Goal: Communication & Community: Answer question/provide support

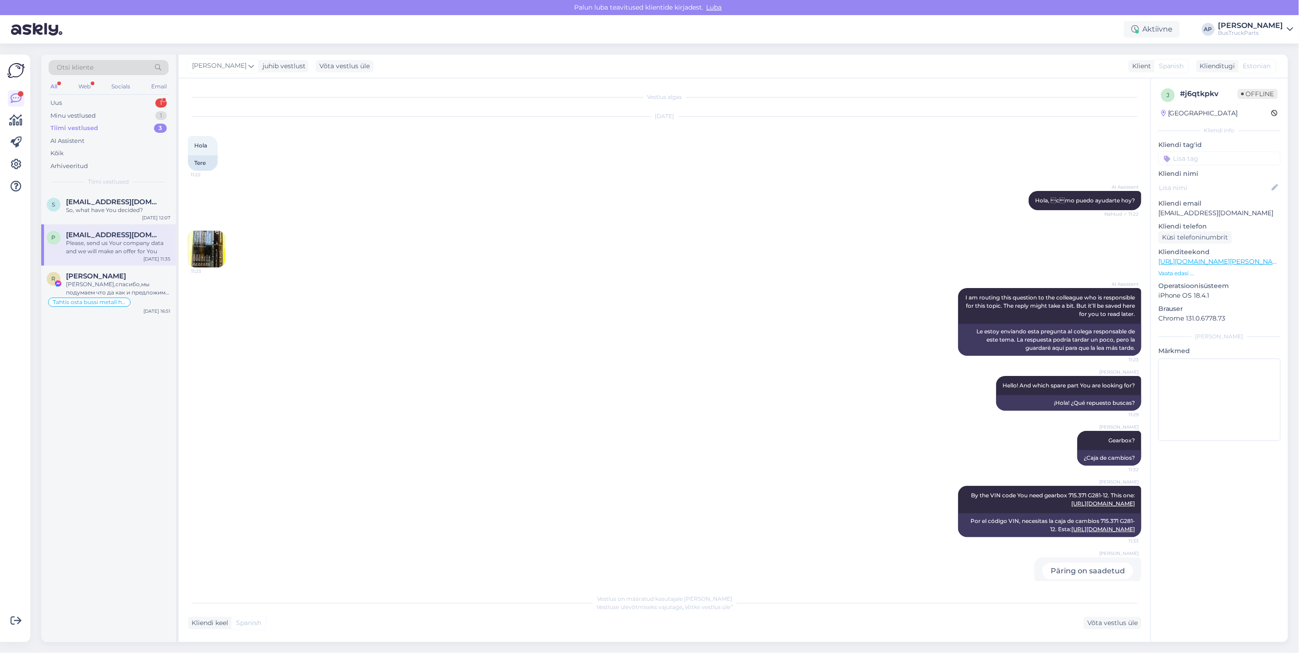
scroll to position [101, 0]
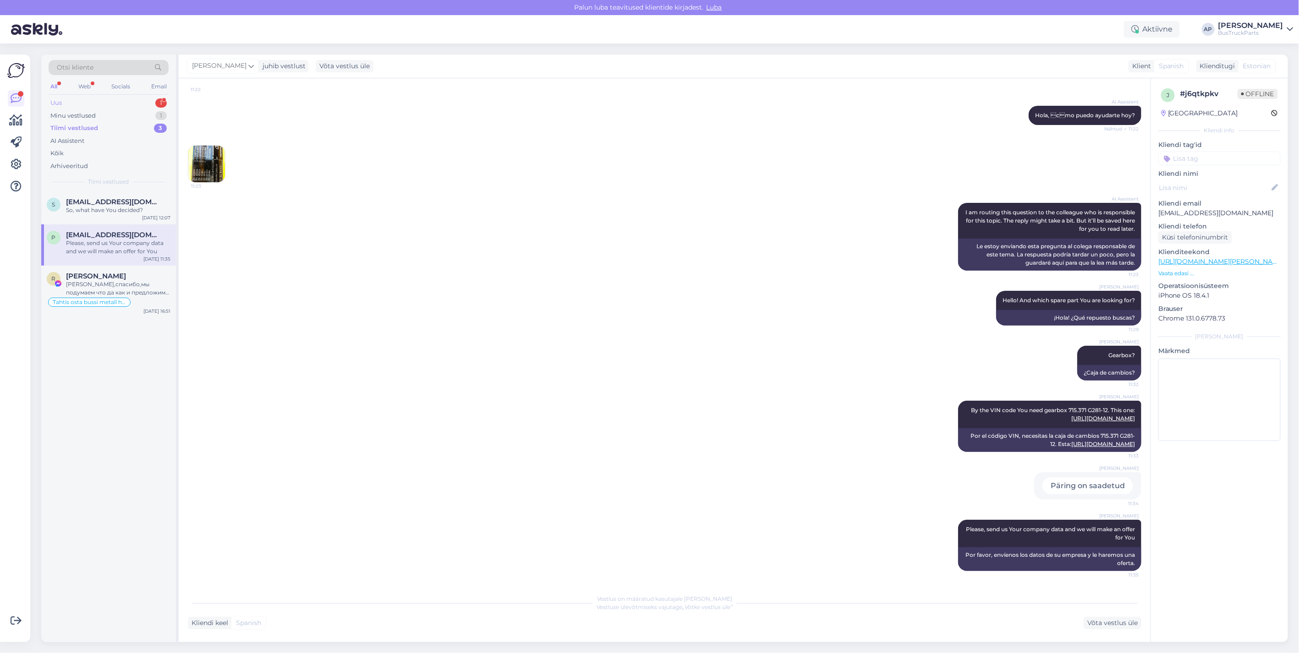
click at [65, 99] on div "Uus 1" at bounding box center [109, 103] width 120 height 13
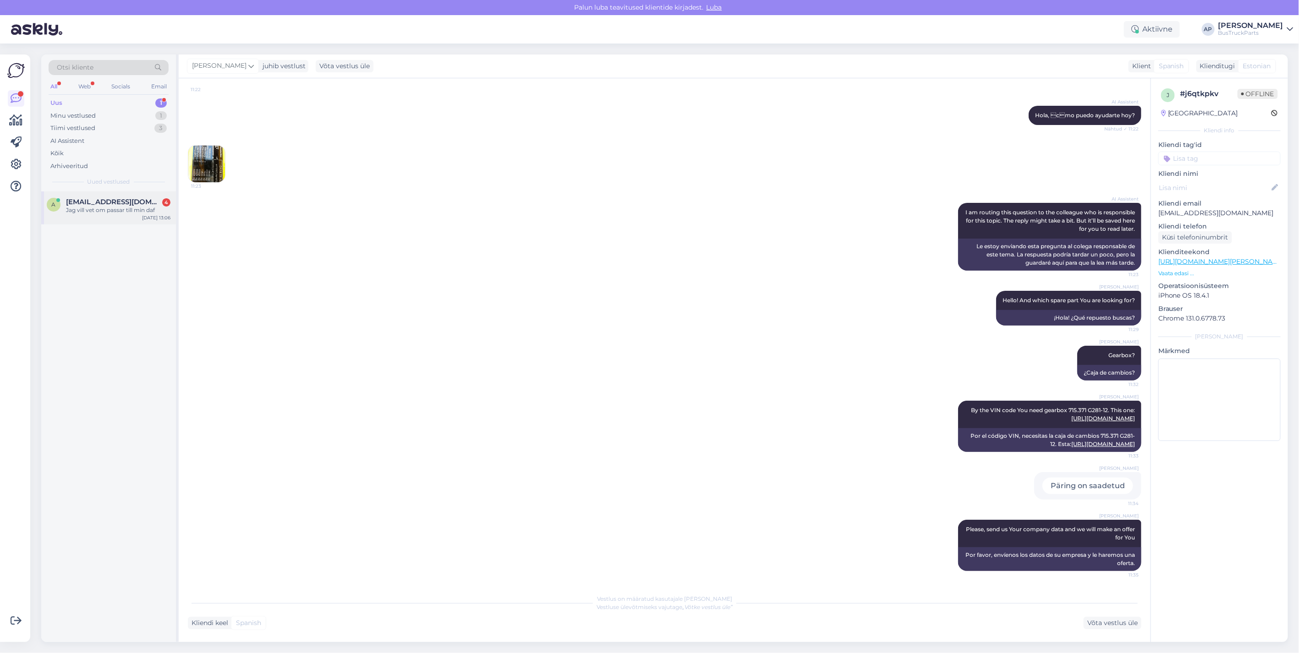
click at [75, 203] on span "[EMAIL_ADDRESS][DOMAIN_NAME]" at bounding box center [113, 202] width 95 height 8
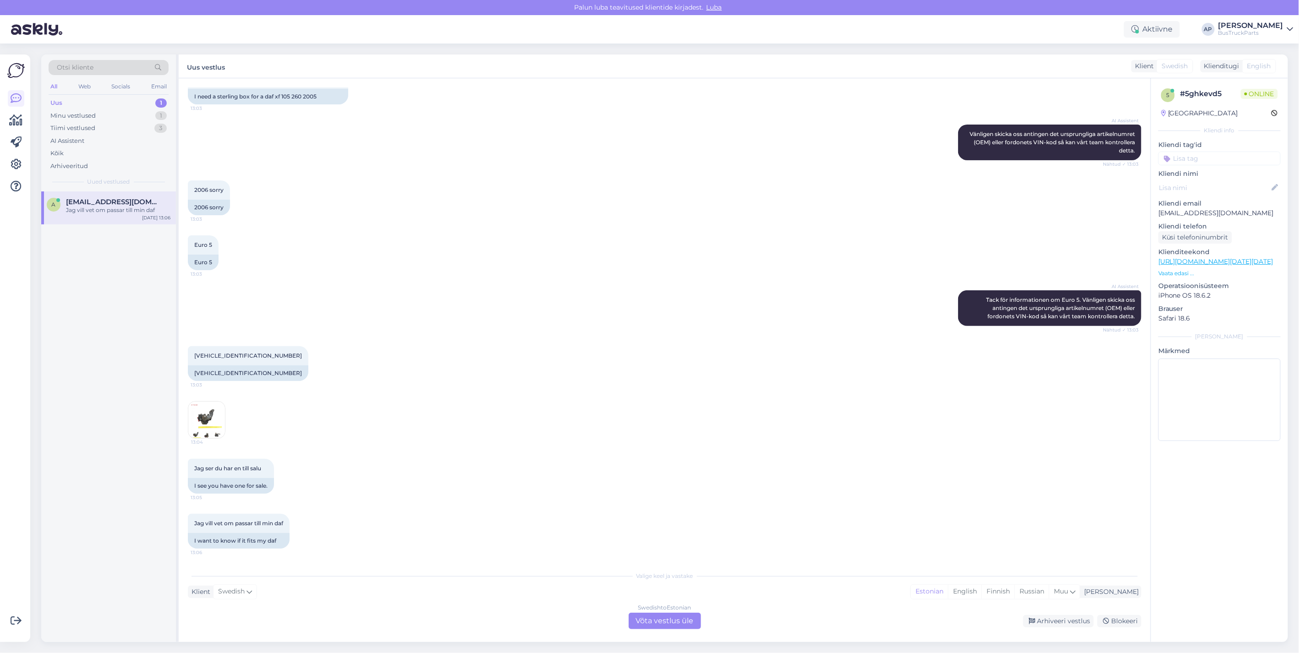
click at [213, 414] on img at bounding box center [206, 420] width 37 height 37
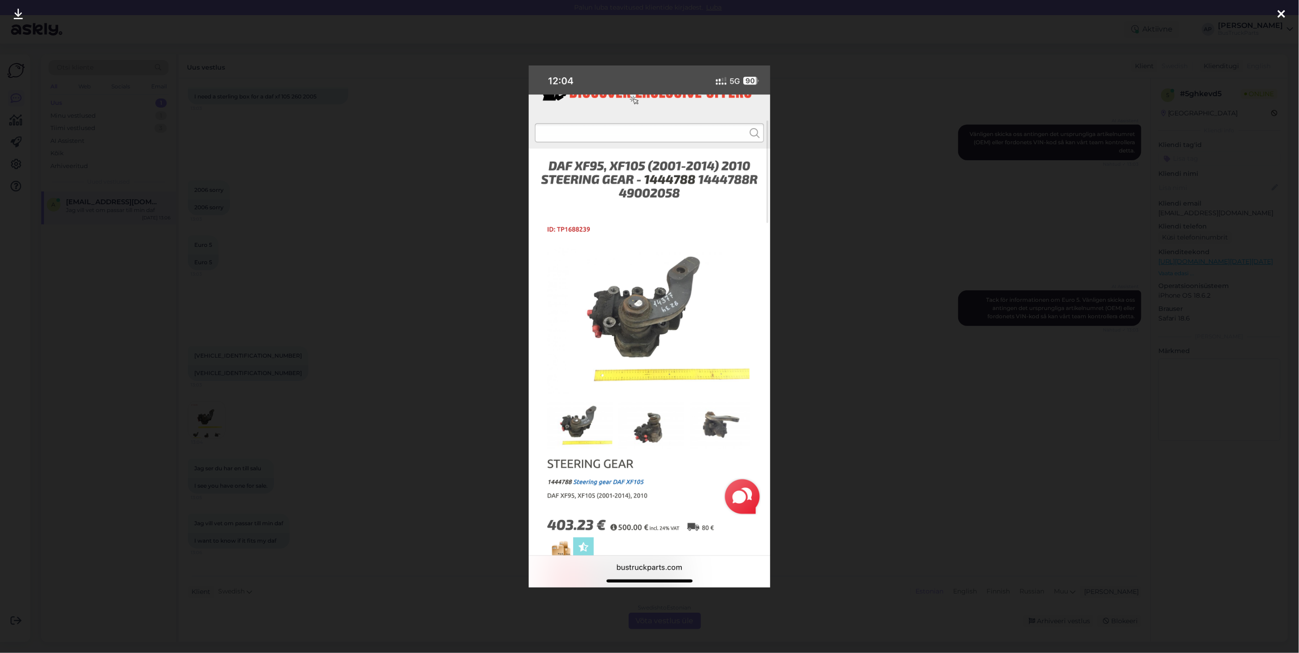
click at [1282, 11] on icon at bounding box center [1280, 15] width 7 height 12
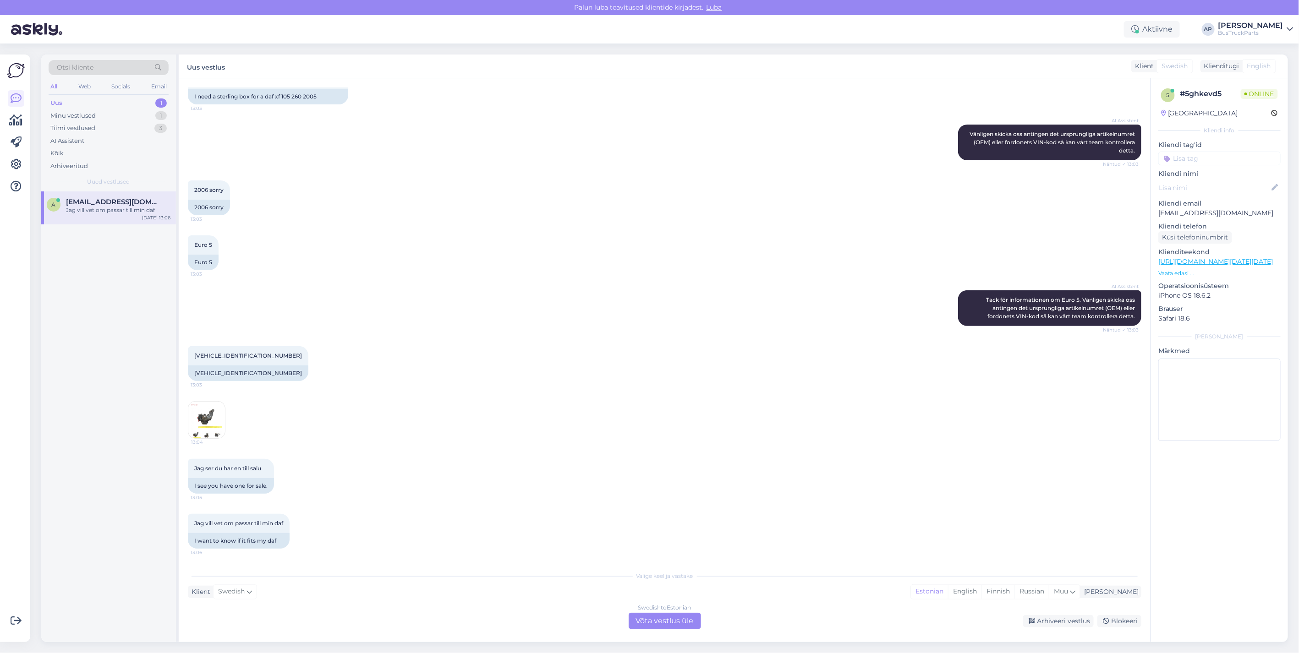
click at [665, 616] on div "Swedish to Estonian Võta vestlus üle" at bounding box center [664, 621] width 72 height 16
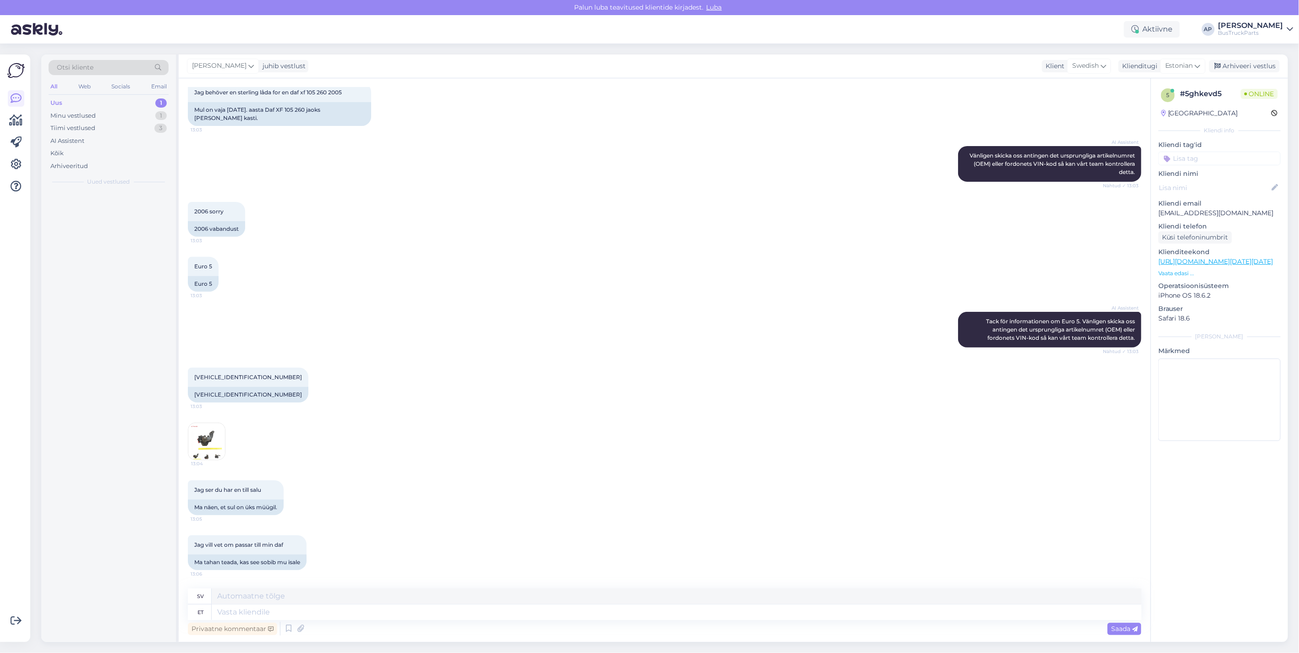
scroll to position [139, 0]
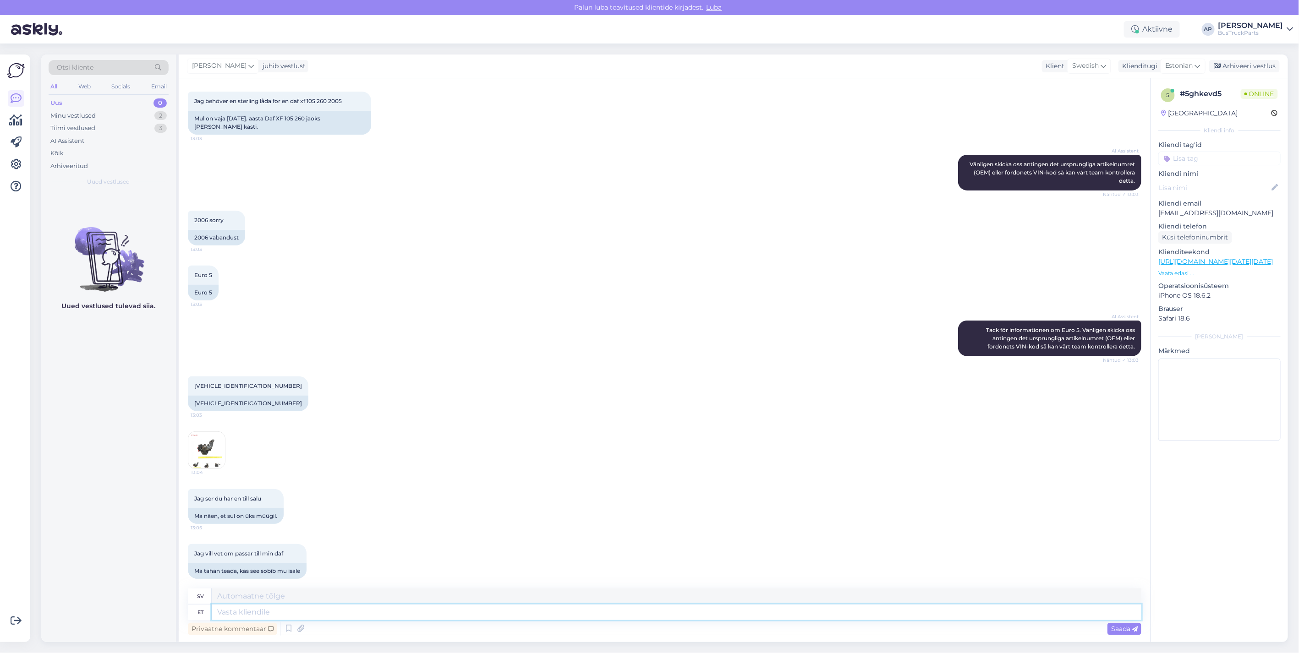
click at [263, 615] on textarea at bounding box center [676, 613] width 929 height 16
type textarea "he"
type textarea "han/hon"
type textarea "hello"
type textarea "Hej"
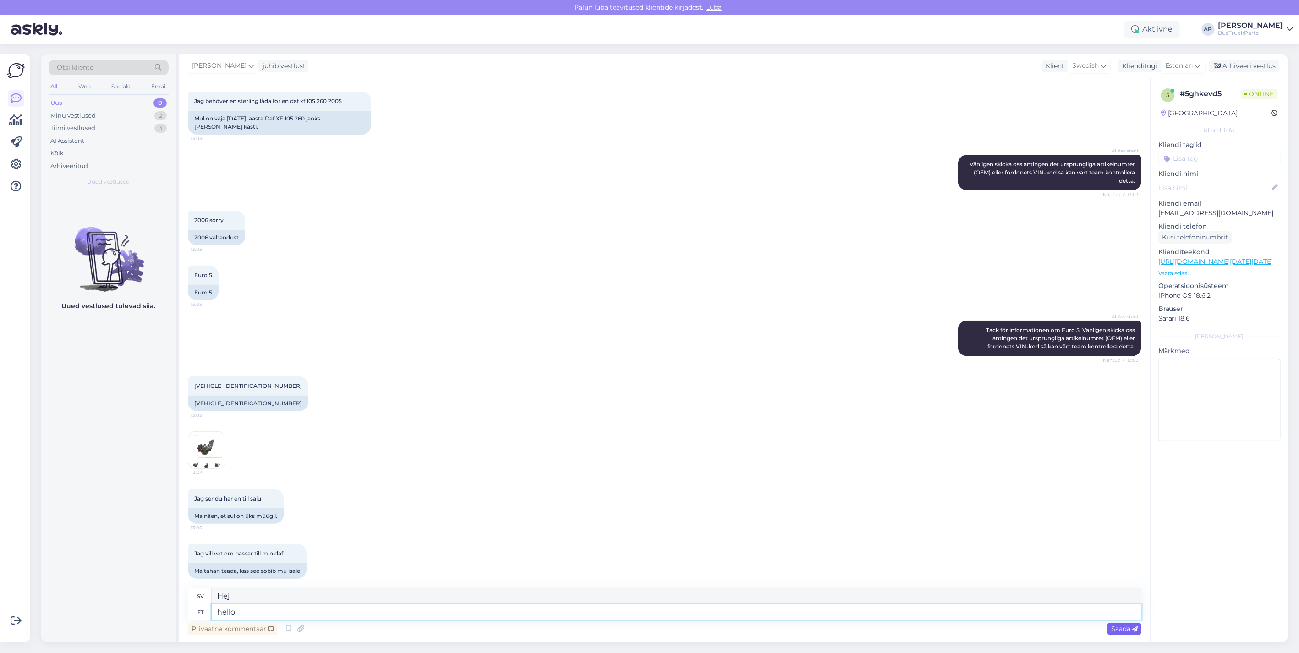
type textarea "hello"
click at [1124, 627] on span "Saada" at bounding box center [1124, 629] width 27 height 8
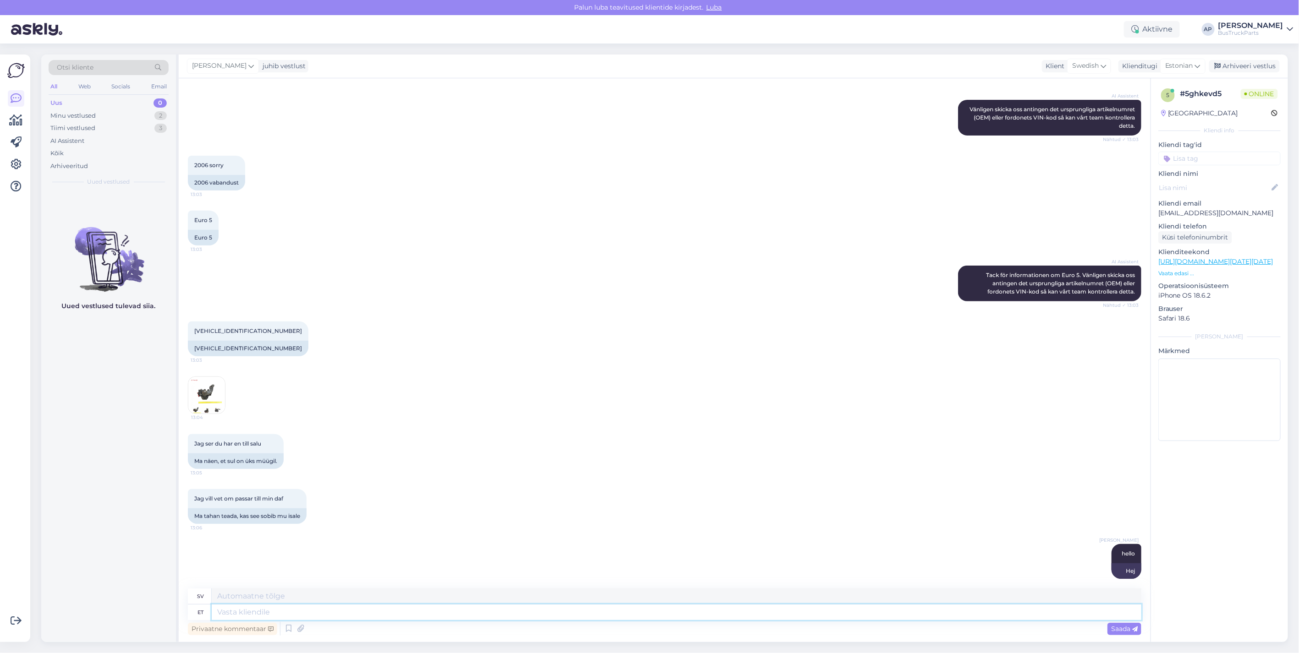
click at [240, 606] on textarea at bounding box center [676, 613] width 929 height 16
type textarea "i"
type textarea "Jag"
type textarea "i check"
type textarea "Jag [PERSON_NAME]"
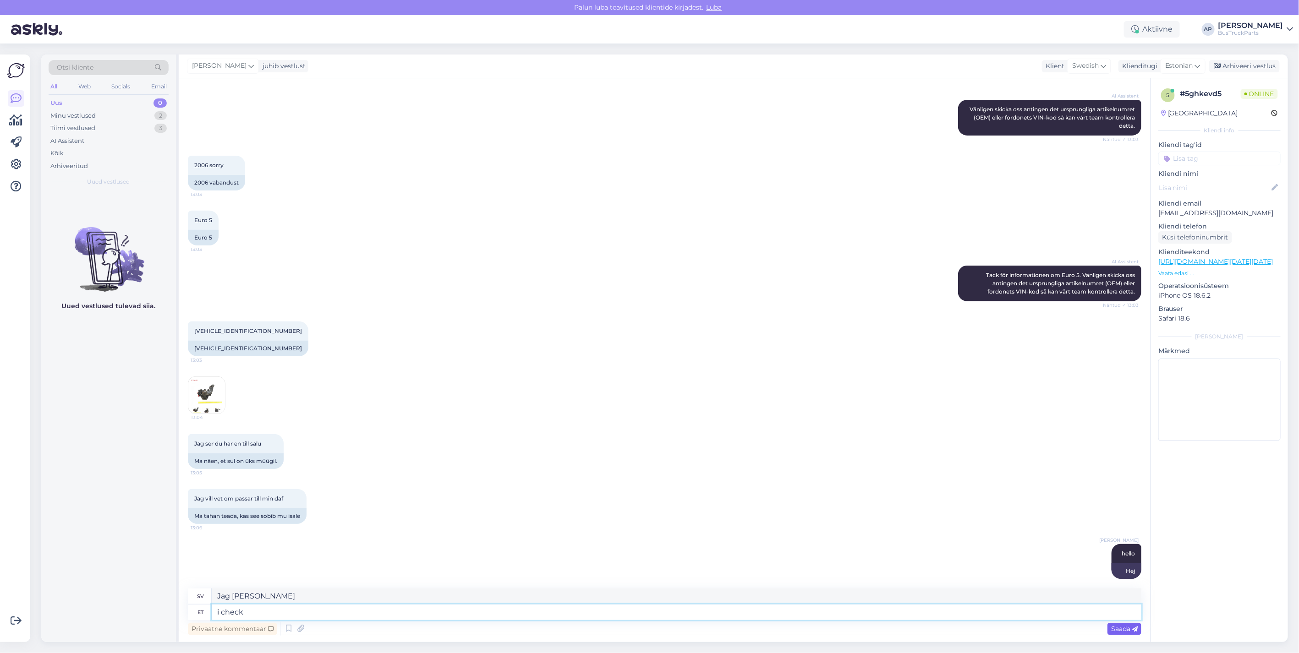
type textarea "i check"
click at [1119, 632] on span "Saada" at bounding box center [1124, 629] width 27 height 8
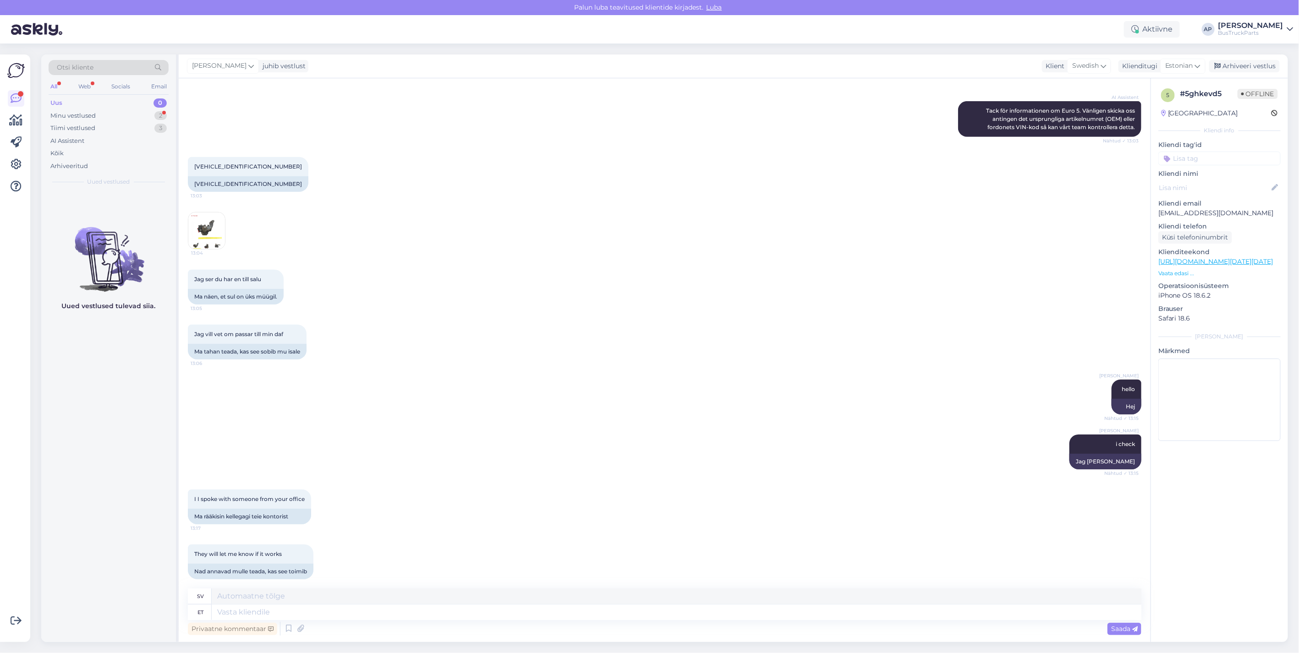
scroll to position [307, 0]
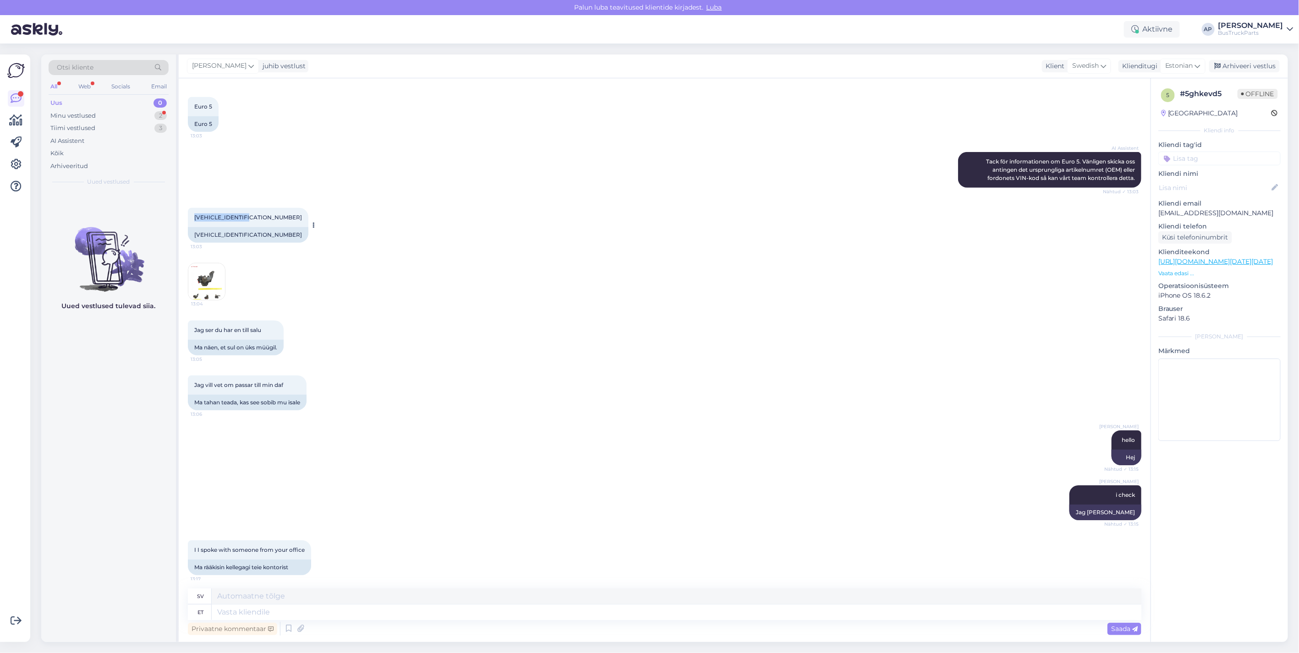
drag, startPoint x: 252, startPoint y: 205, endPoint x: 193, endPoint y: 207, distance: 59.6
click at [193, 208] on div "[VEHICLE_IDENTIFICATION_NUMBER] 13:03" at bounding box center [248, 217] width 120 height 19
drag, startPoint x: 193, startPoint y: 207, endPoint x: 211, endPoint y: 211, distance: 18.3
copy span "[VEHICLE_IDENTIFICATION_NUMBER]"
drag, startPoint x: 1241, startPoint y: 211, endPoint x: 1155, endPoint y: 215, distance: 86.2
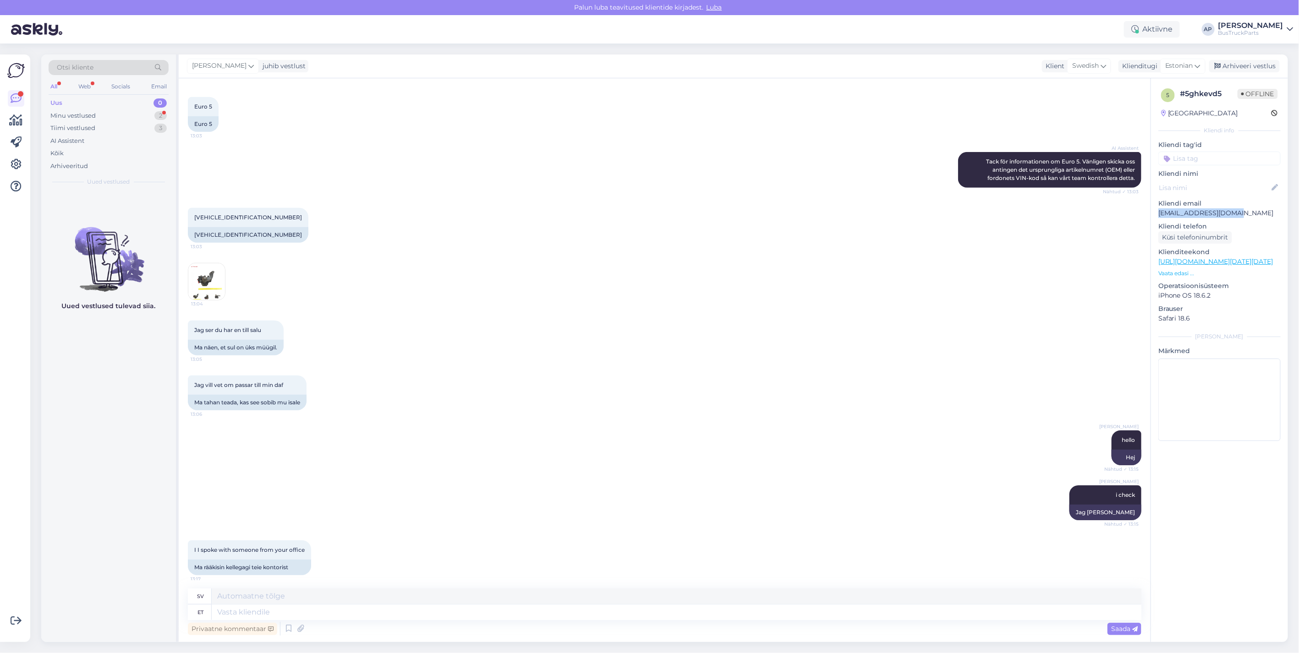
click at [1155, 215] on div "5 # 5ghkevd5 Offline [GEOGRAPHIC_DATA] Kliendi info Kliendi tag'id Kliendi nimi…" at bounding box center [1219, 266] width 137 height 376
drag, startPoint x: 1155, startPoint y: 215, endPoint x: 1167, endPoint y: 215, distance: 11.5
copy p "[EMAIL_ADDRESS][DOMAIN_NAME]"
click at [244, 620] on textarea at bounding box center [676, 613] width 929 height 16
type textarea "ja"
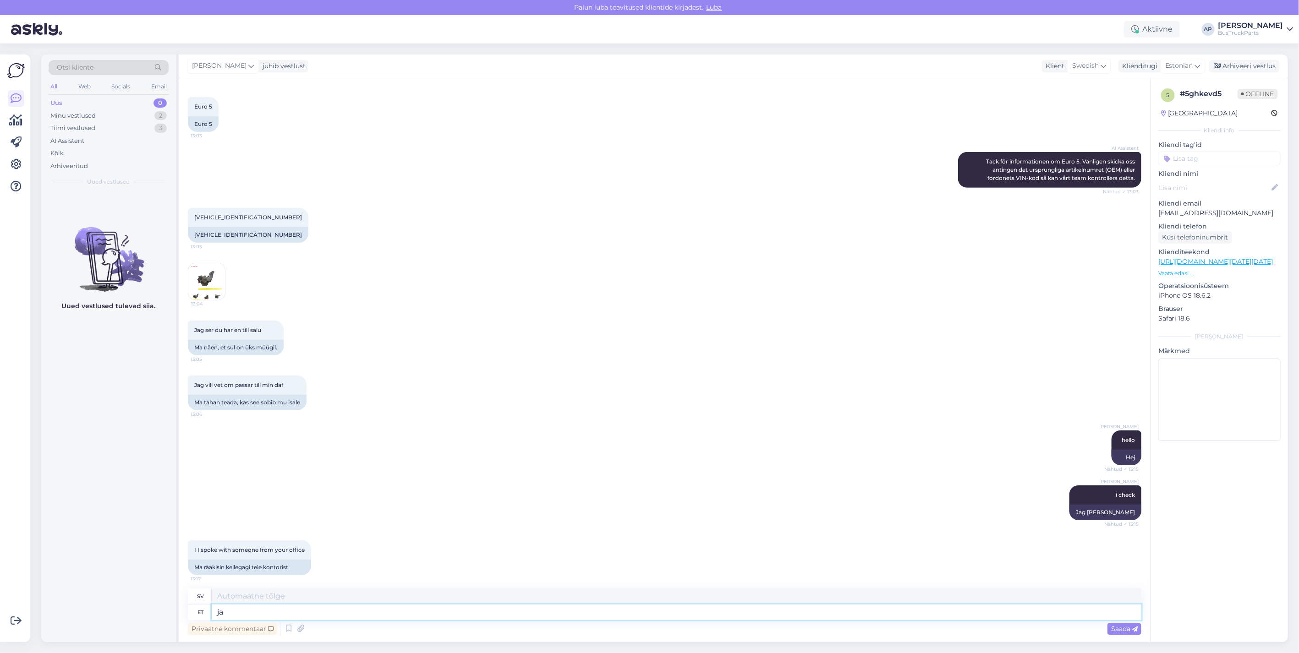
type textarea "och"
type textarea "ja rääkisid"
type textarea "och pratade"
type textarea "ja rääkisidminuga"
type textarea "och pratade med mig"
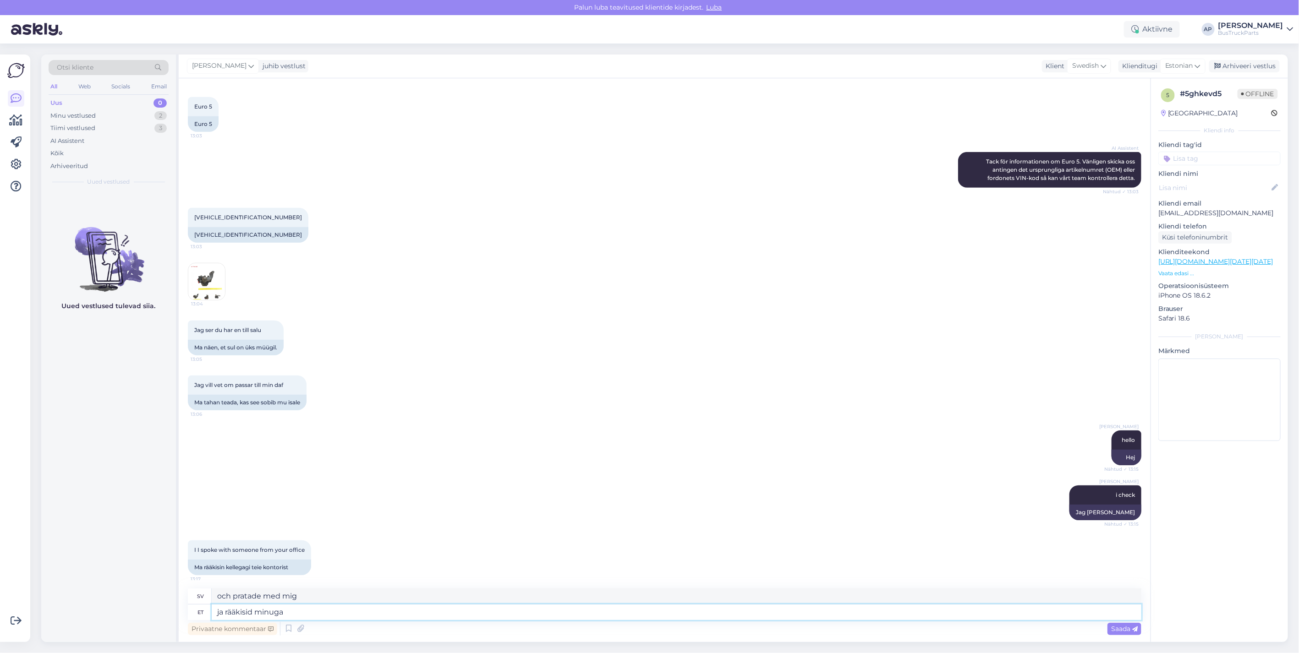
type textarea "ja rääkisid. minuga"
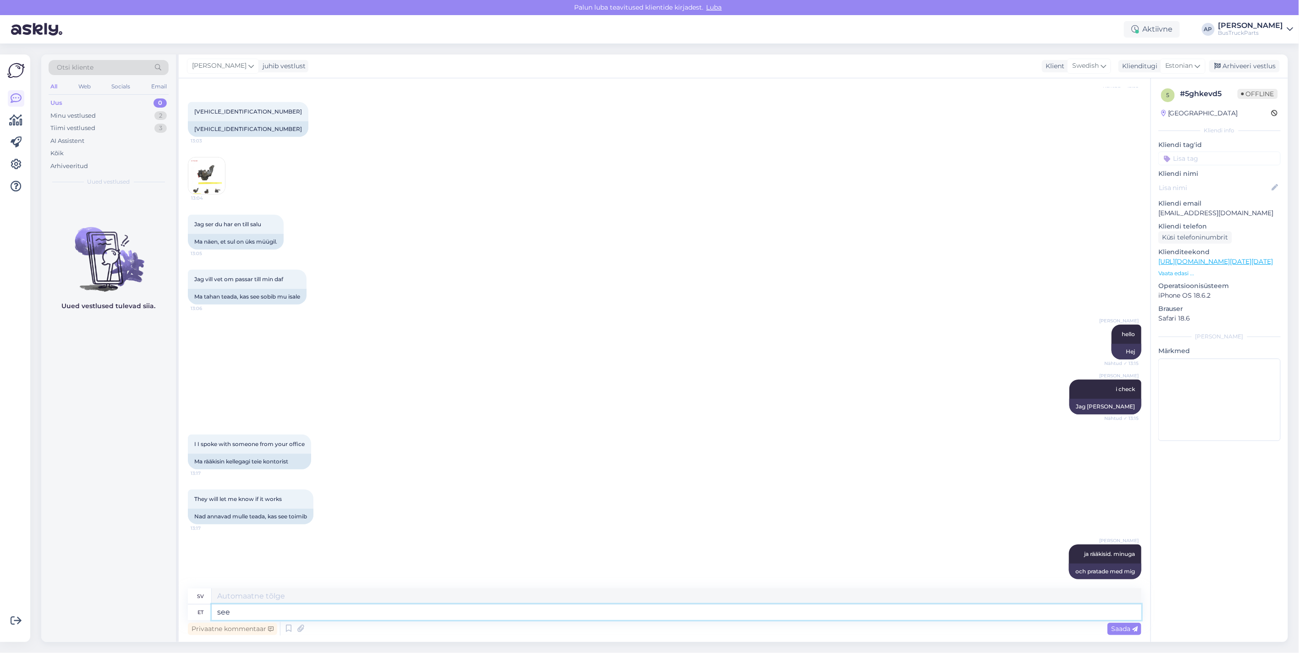
type textarea "see"
type textarea "detta"
type textarea "see on"
type textarea "detta är"
type textarea "see on [PERSON_NAME]"
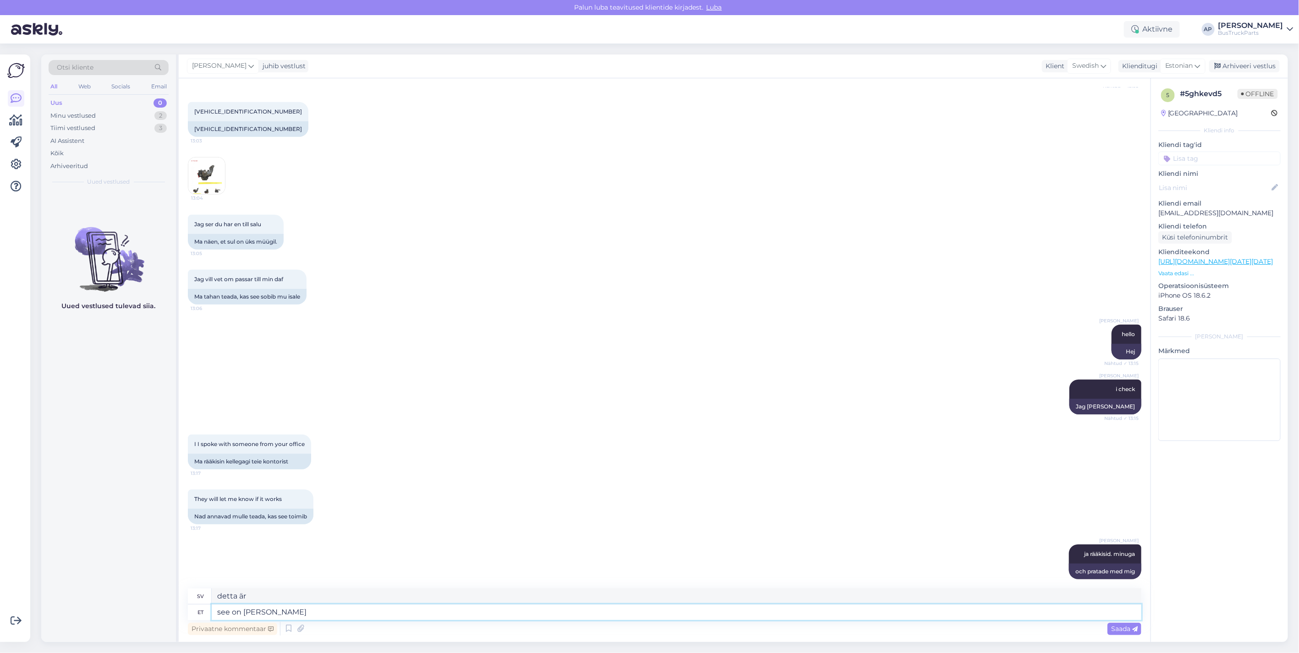
type textarea "detta är en låda"
type textarea "see on [PERSON_NAME] mis"
type textarea "Detta är en låda som"
type textarea "see on [PERSON_NAME] mis sulle"
type textarea "Det här är lådan du [PERSON_NAME]."
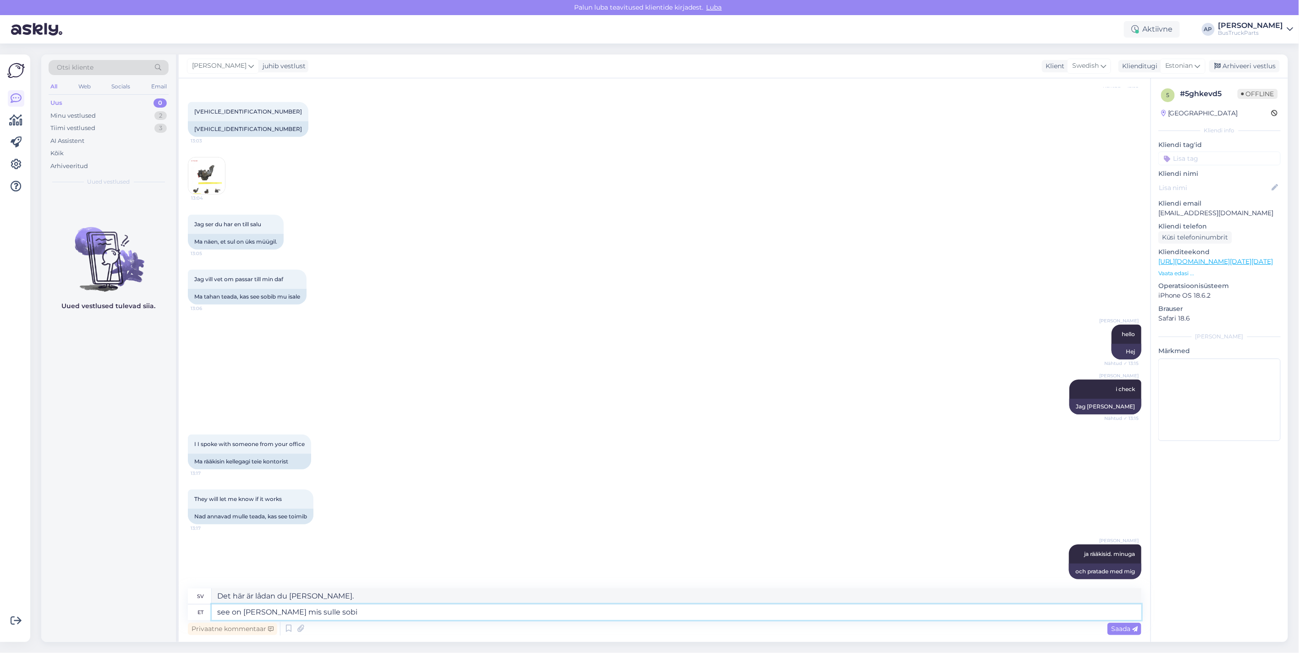
type textarea "see on karp mis sulle sobib"
type textarea "Det här är lådan som passar dig."
type textarea "see on karp mis sulle sobib"
click at [1124, 623] on div "Saada" at bounding box center [1124, 629] width 34 height 12
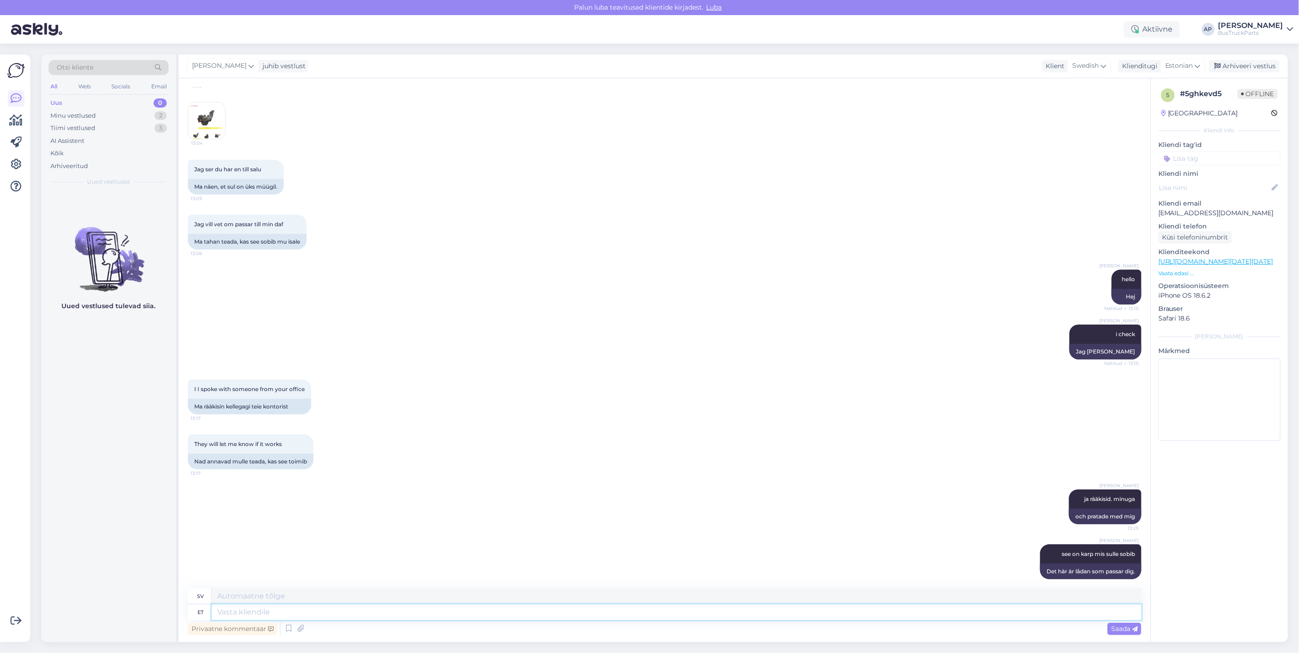
click at [657, 606] on textarea at bounding box center [676, 613] width 929 height 16
paste textarea "[URL][DOMAIN_NAME]"
type textarea "[URL][DOMAIN_NAME]"
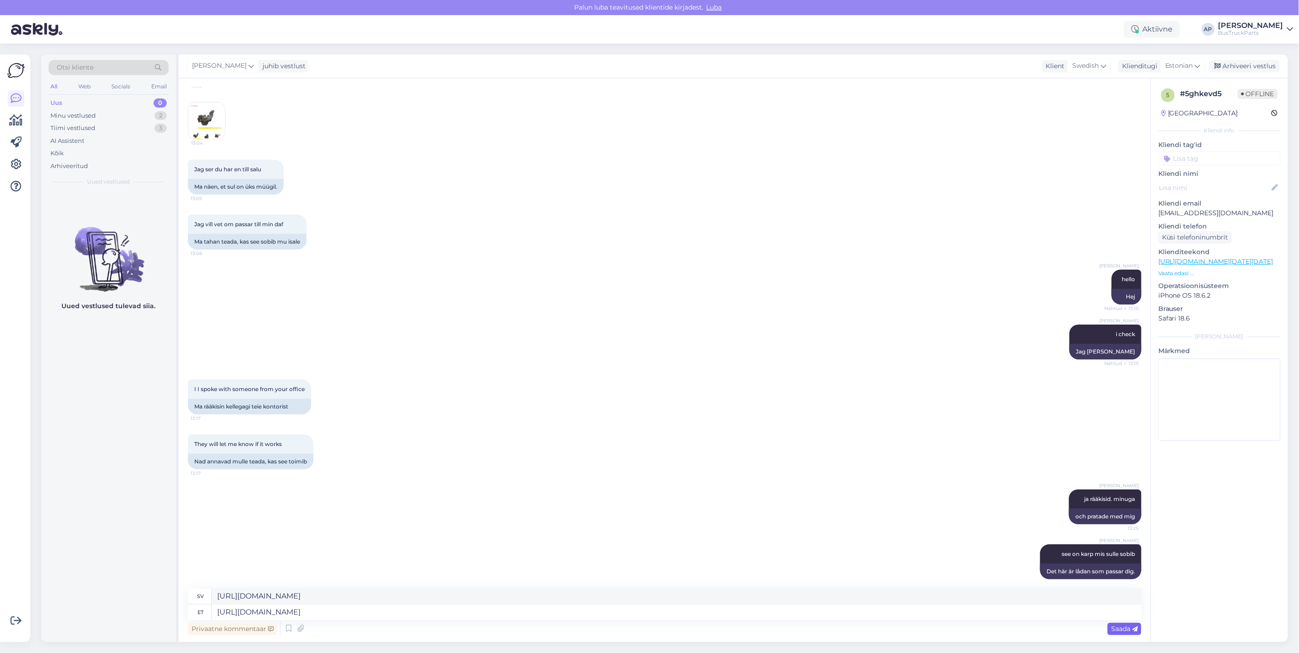
click at [1118, 634] on div "Saada" at bounding box center [1124, 629] width 34 height 12
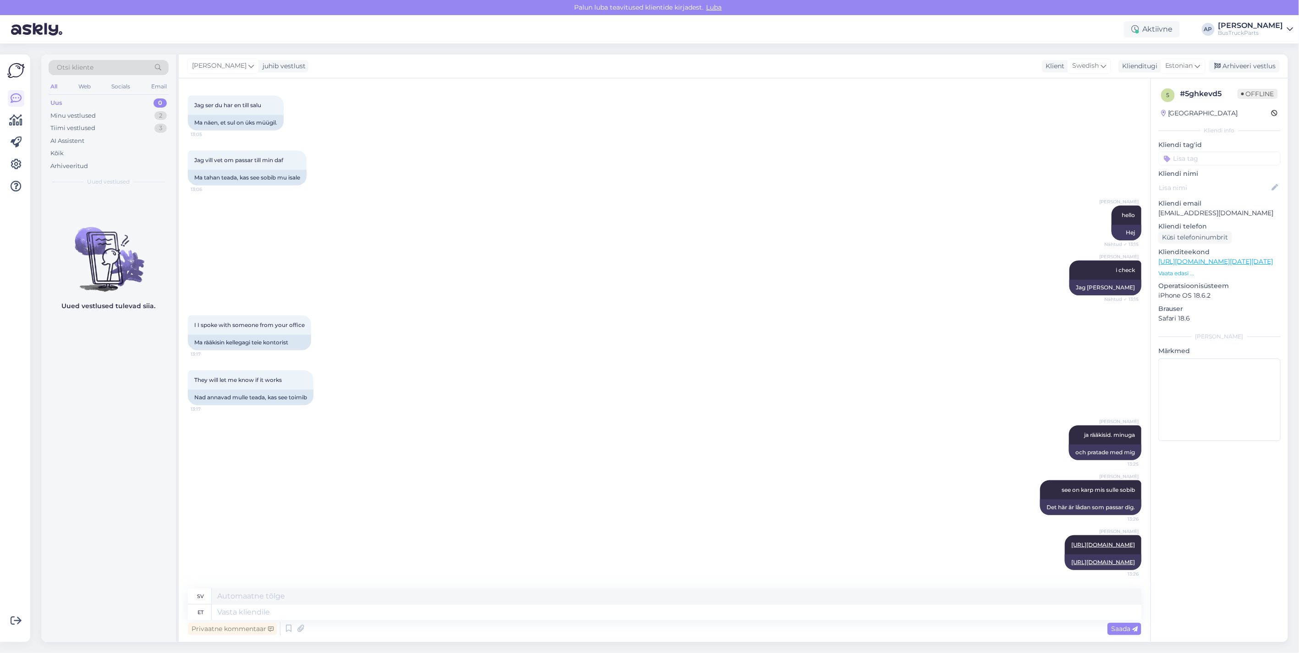
click at [806, 204] on div "[PERSON_NAME] hello Nähtud ✓ 13:15 Hej" at bounding box center [664, 223] width 953 height 55
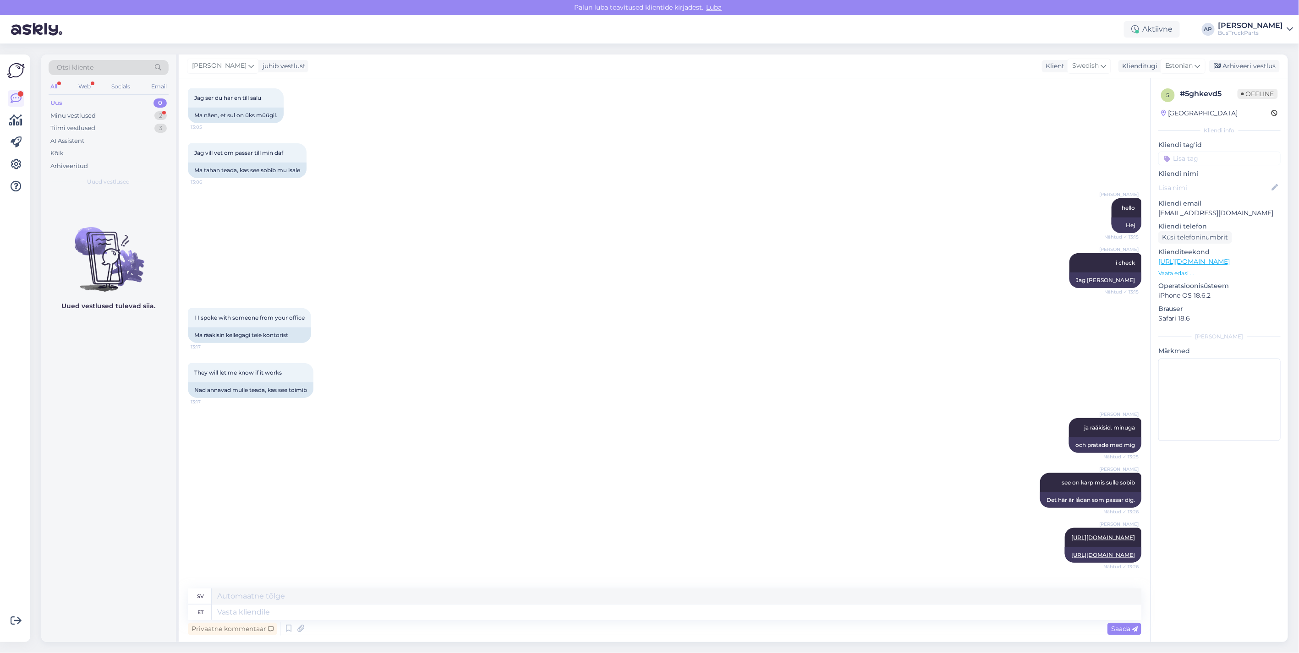
scroll to position [594, 0]
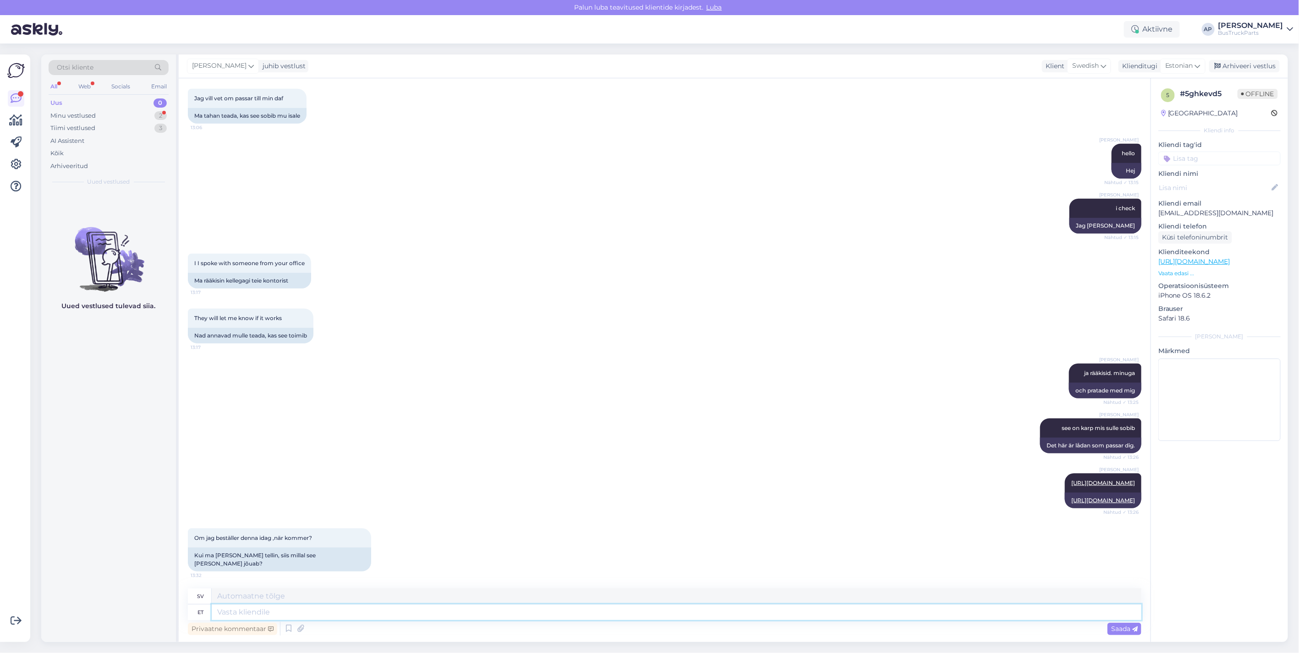
click at [240, 612] on textarea at bounding box center [676, 613] width 929 height 16
type textarea "hoome"
type textarea "i morgon"
type textarea "hom"
type textarea "åh"
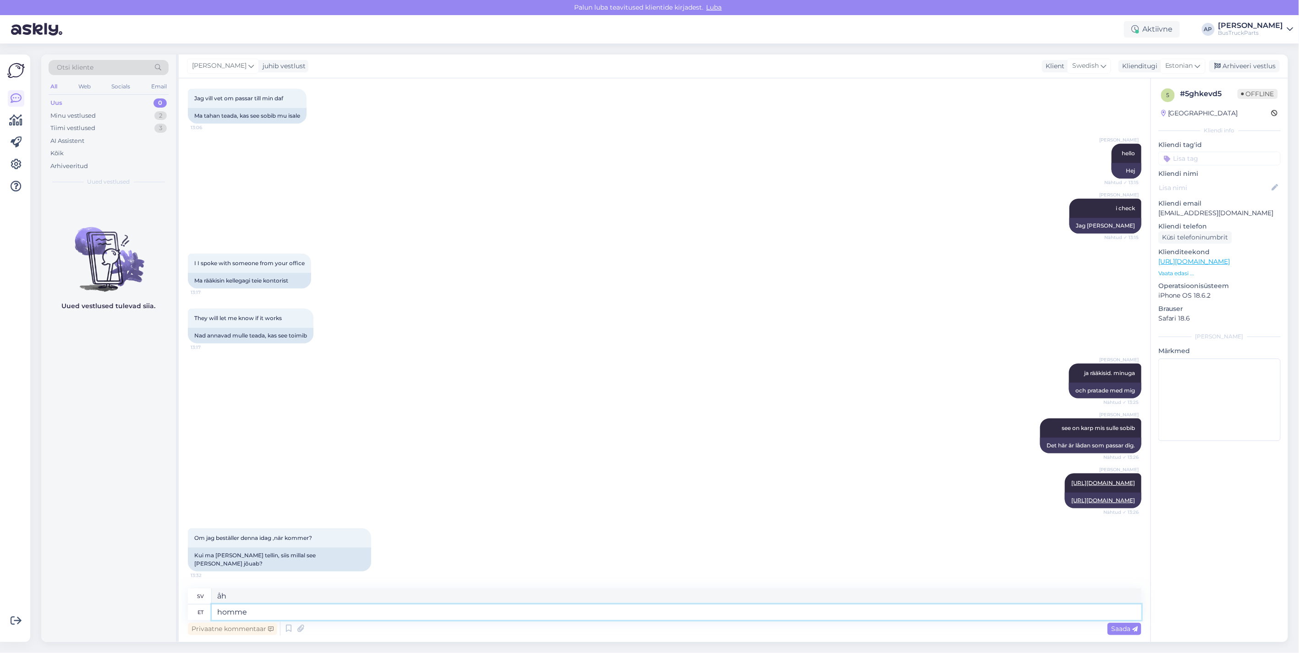
type textarea "homme"
type textarea "i morgon"
type textarea "homme läheb"
type textarea "imorgon går"
type textarea "homme [PERSON_NAME]"
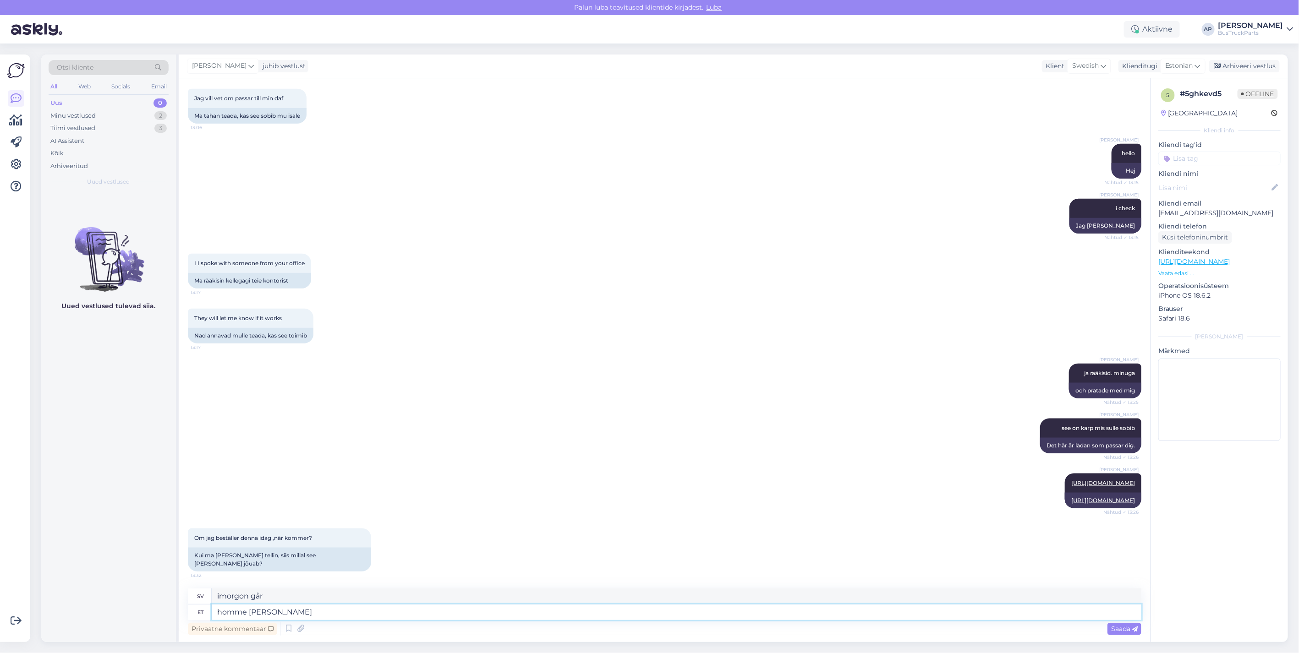
type textarea "Imorgon [PERSON_NAME]."
type textarea "homme [PERSON_NAME]"
type textarea "kommer att åka imorgon"
type textarea "homme [PERSON_NAME],"
type textarea "imorgon [PERSON_NAME] det,"
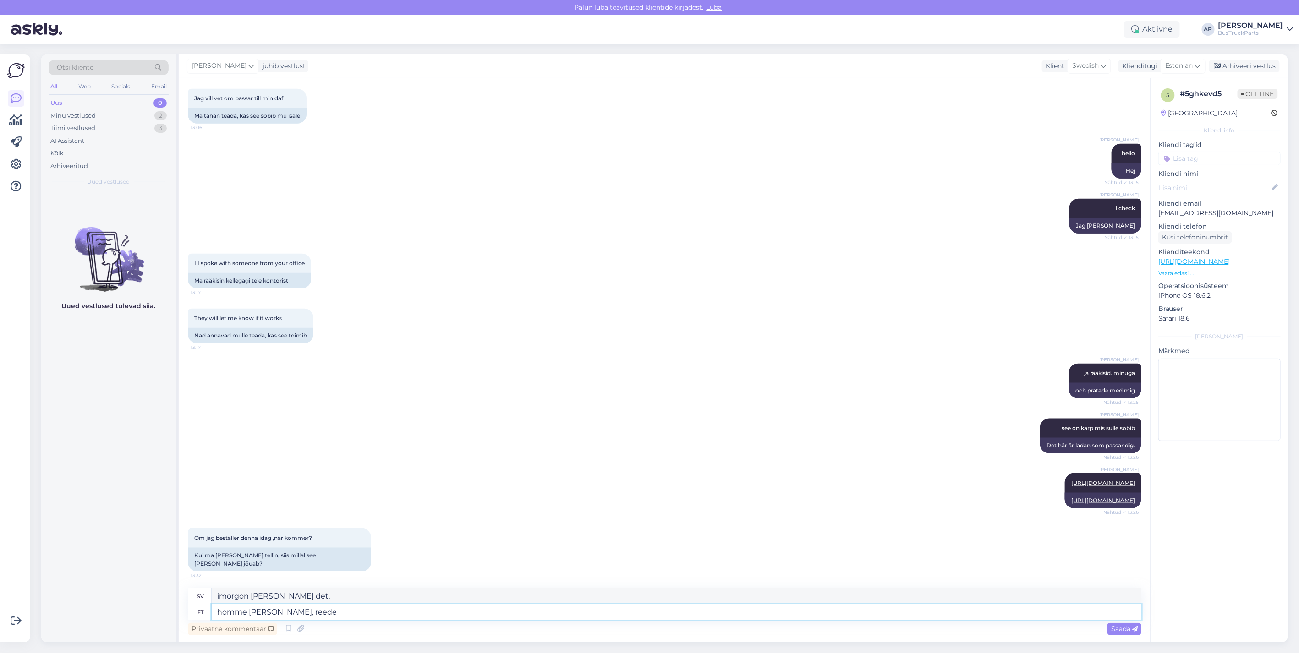
type textarea "homme [PERSON_NAME], reede"
type textarea "Imorgon är det fredag."
type textarea "homme [PERSON_NAME], reede võ"
type textarea "Imorgon är det fredag, dagen vi [PERSON_NAME]."
type textarea "homme [PERSON_NAME], reede või e"
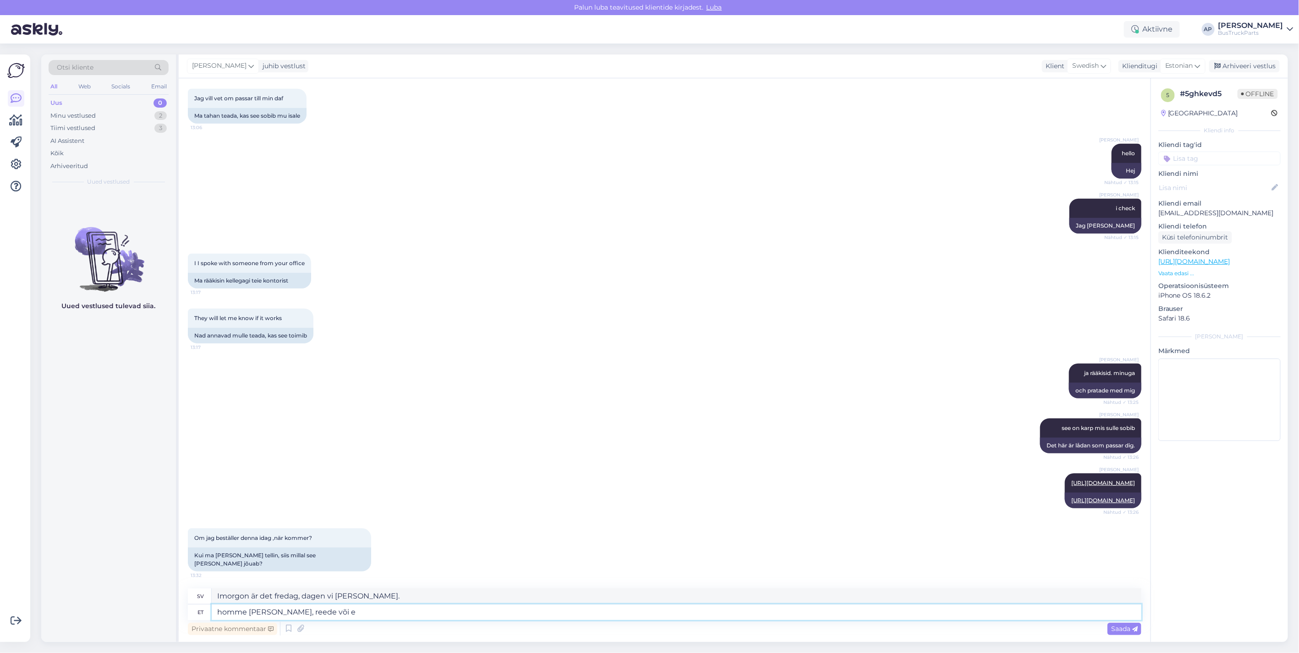
type textarea "imorgon går det, fredag ​​[PERSON_NAME]"
type textarea "homme [PERSON_NAME], reede või esmaspäeval"
type textarea "Den avgår imorgon, fredag ​​[PERSON_NAME] måndag."
type textarea "homme [PERSON_NAME], reede või esmaspäeval on k"
type textarea "Imorgon avgår det, fredag ​​[PERSON_NAME] måndag är det"
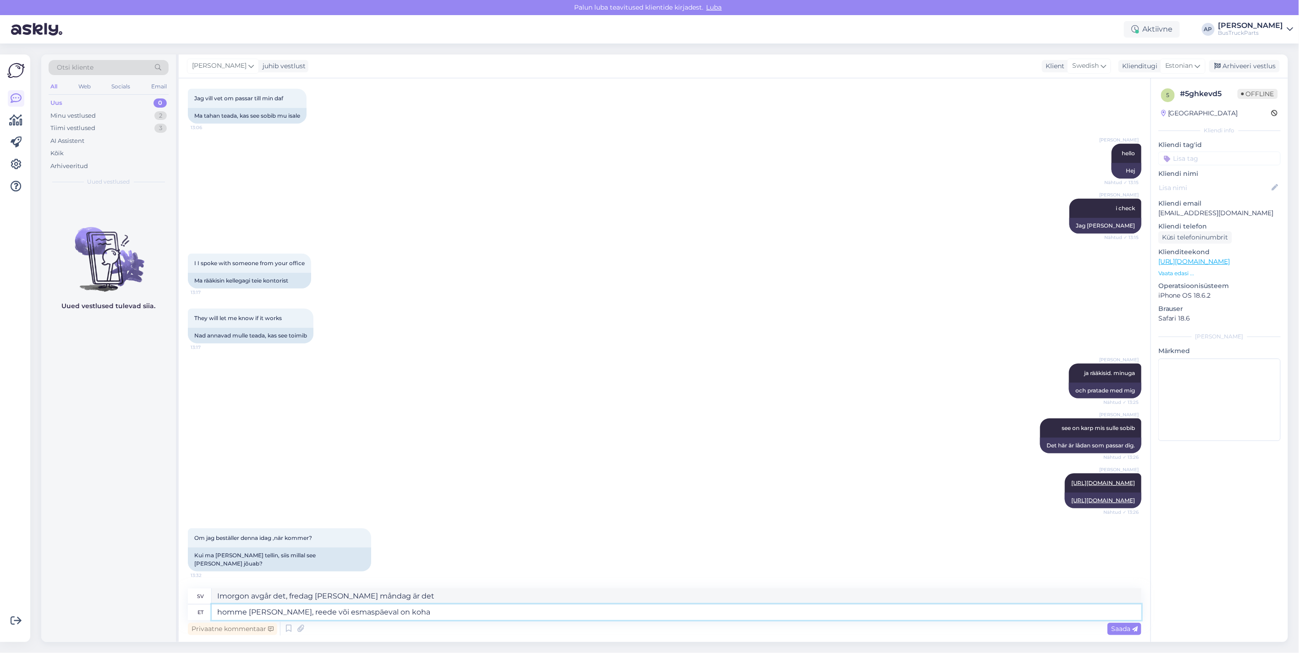
type textarea "homme läheb teele, reede või esmaspäeval on kohal"
type textarea "Den avgår imorgon, kommer fram på fredag ​​eller måndag."
type textarea "homme läheb teele, reede või esmaspäeval on kohal"
click at [1119, 627] on span "Saada" at bounding box center [1124, 629] width 27 height 8
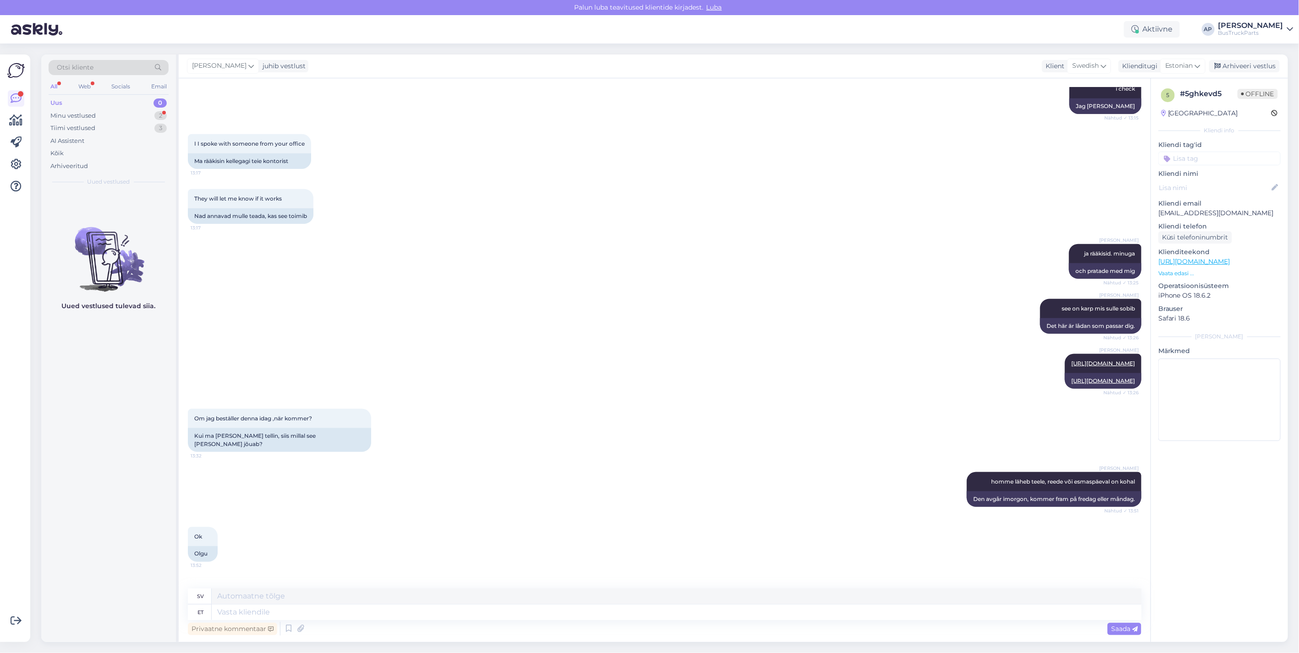
scroll to position [759, 0]
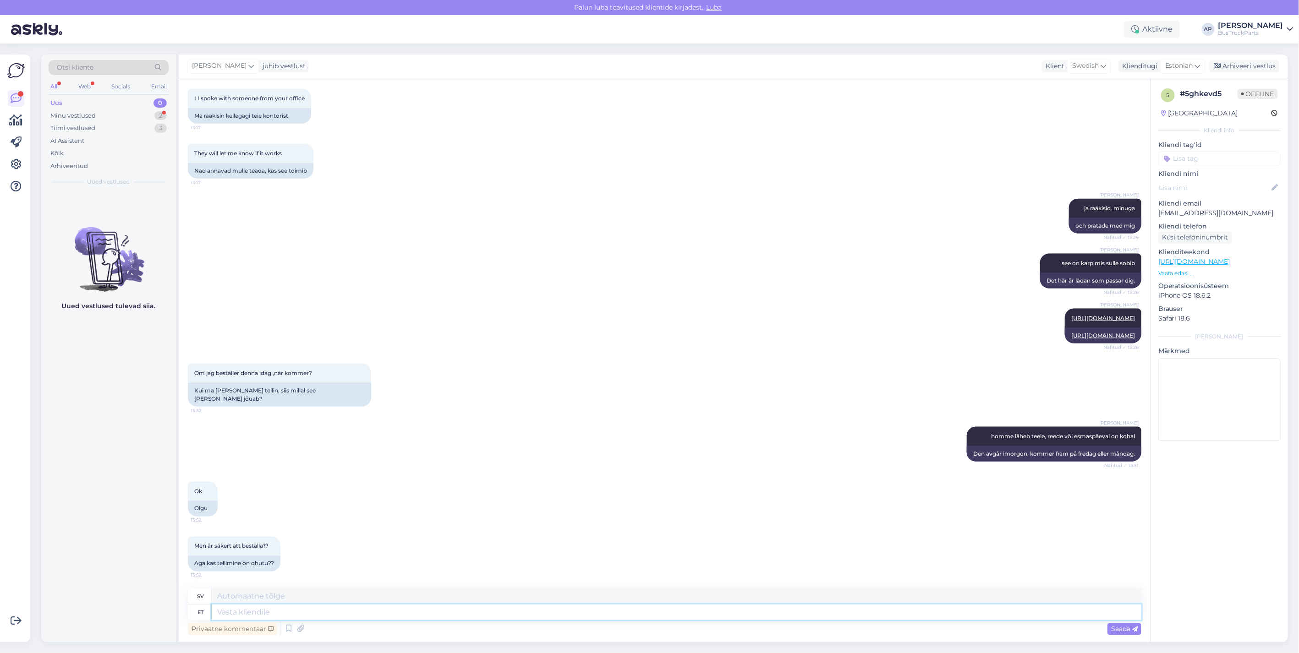
click at [237, 615] on textarea at bounding box center [676, 613] width 929 height 16
type textarea "o"
type textarea "åh"
type textarea "on,"
type textarea "är,"
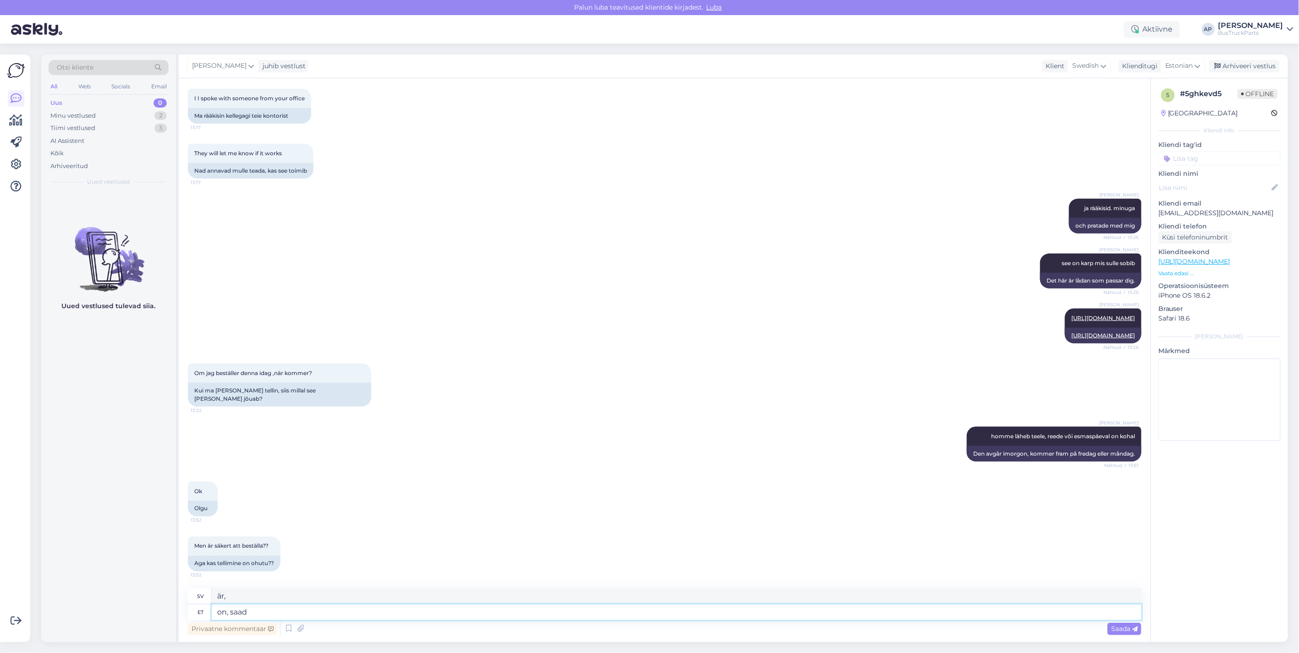
type textarea "on, saad"
type textarea "ja, det kan du"
type textarea "on, [PERSON_NAME]"
type textarea "ja, du får en garanti"
type textarea "on, [PERSON_NAME] 6"
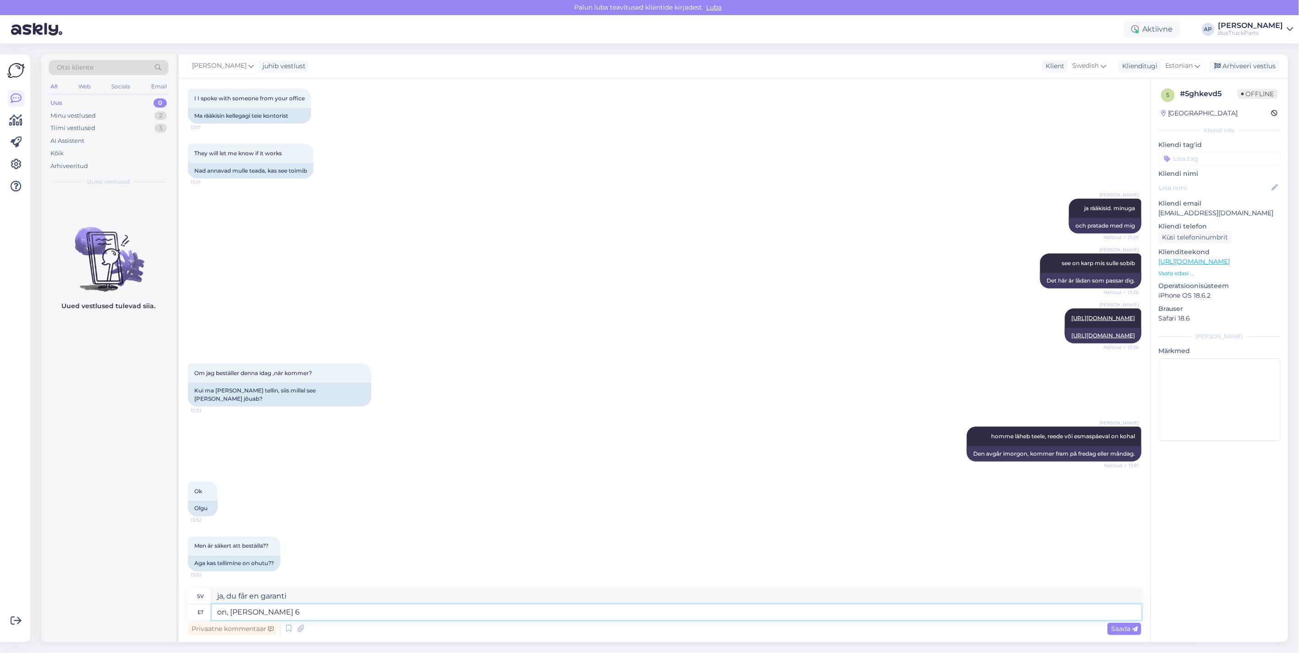
type textarea "ja, du får en garanti 6"
type textarea "on, saad garantii 6 kuud"
type textarea "ja, du får 6 månaders garanti"
type textarea "on, saad garantii 6 kuud"
click at [1110, 623] on div "Saada" at bounding box center [1124, 629] width 34 height 12
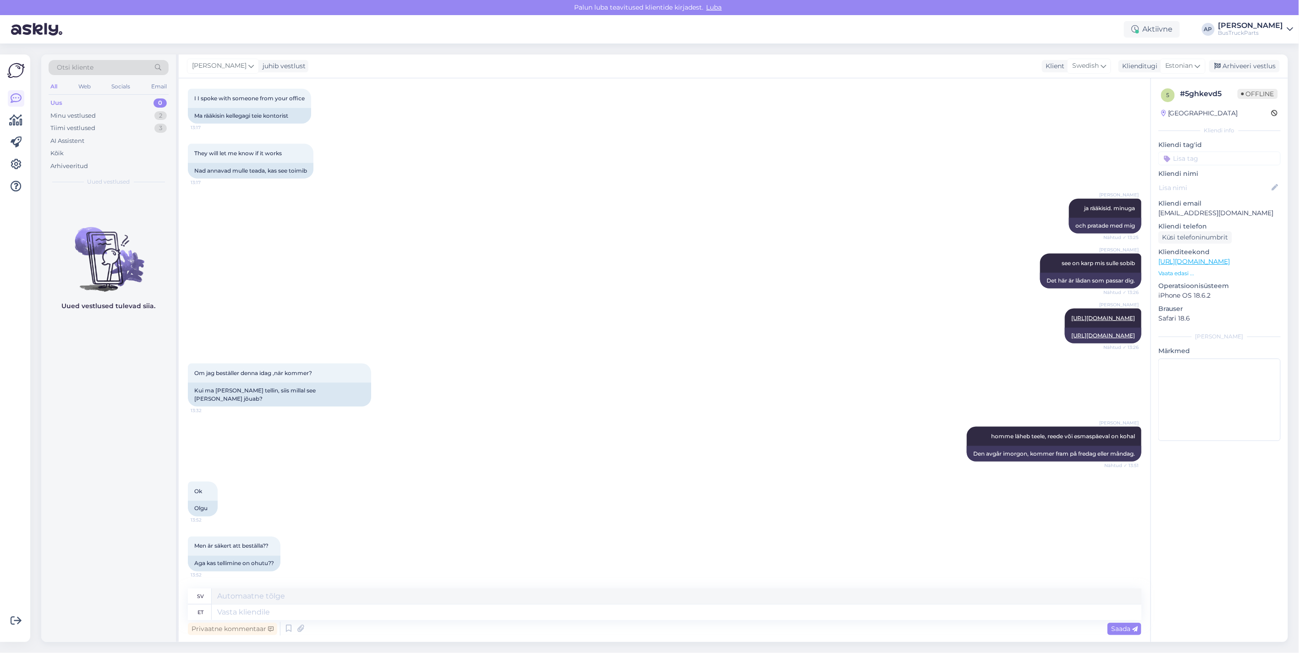
scroll to position [814, 0]
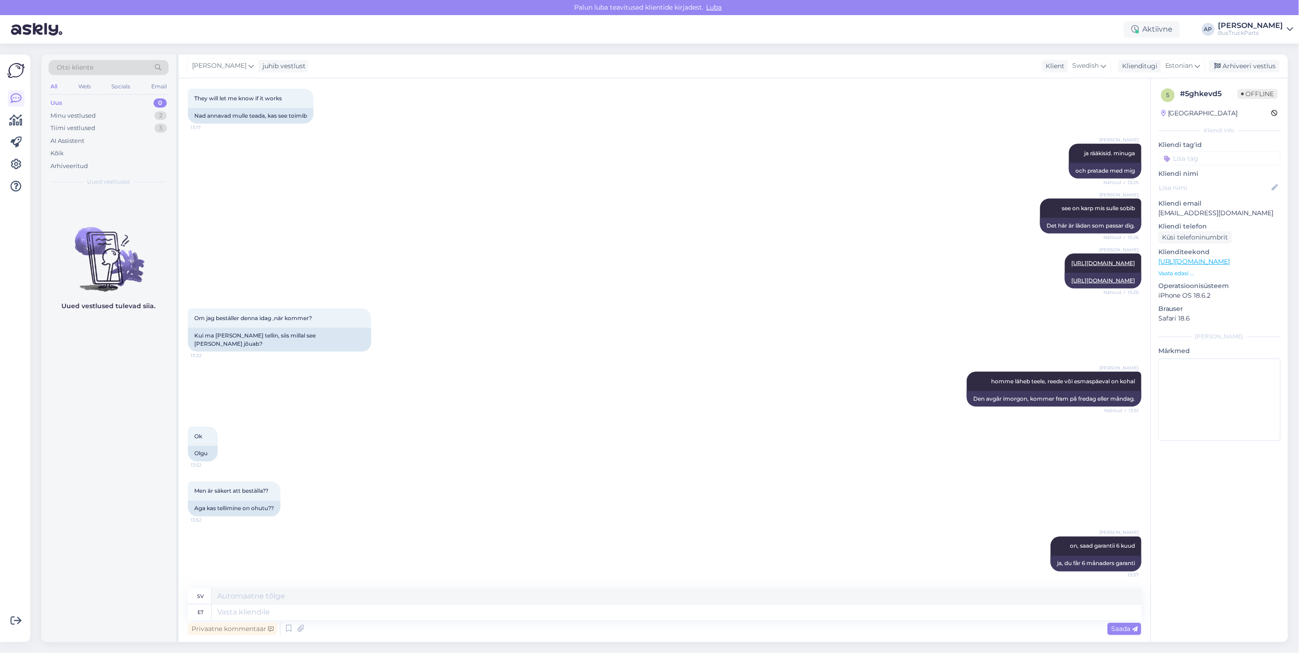
drag, startPoint x: 1123, startPoint y: 1, endPoint x: 728, endPoint y: 115, distance: 411.1
click at [729, 148] on div "[PERSON_NAME] [PERSON_NAME] rääkisid. minuga Nähtud ✓ 13:25 och pratade med mig" at bounding box center [664, 161] width 953 height 55
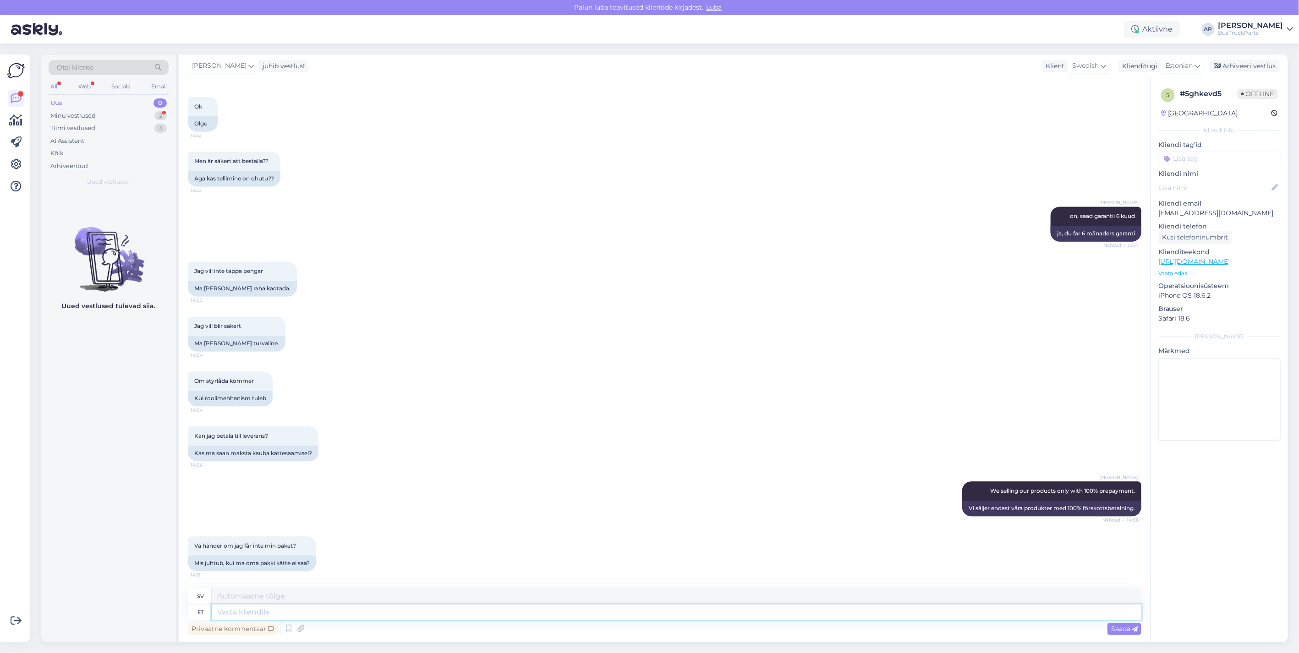
click at [250, 616] on textarea at bounding box center [676, 613] width 929 height 16
type textarea "saad"
type textarea "du kan"
type textarea "saad raha t"
type textarea "du får pengar"
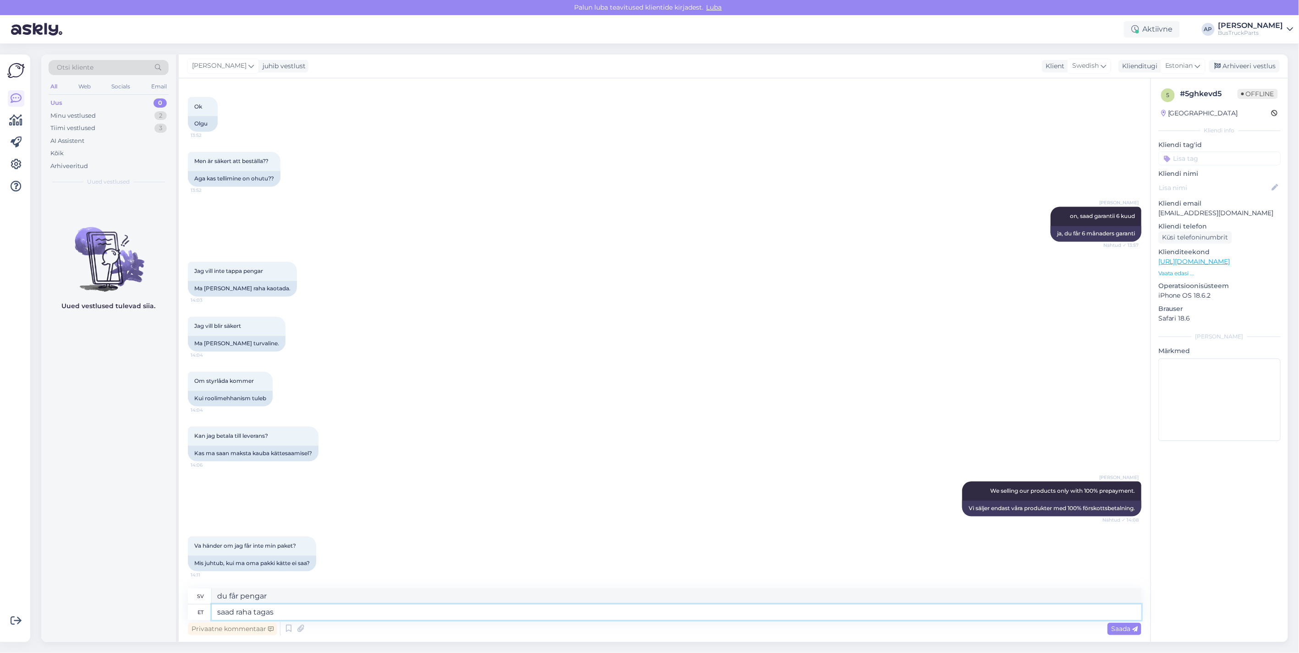
type textarea "saad raha tagasi"
type textarea "du kommer att få tillbaka [PERSON_NAME] pengar"
type textarea "saad raha tagasi."
type textarea "du kommer att få dina pengar tillbaka."
type textarea "saad raha tagasi."
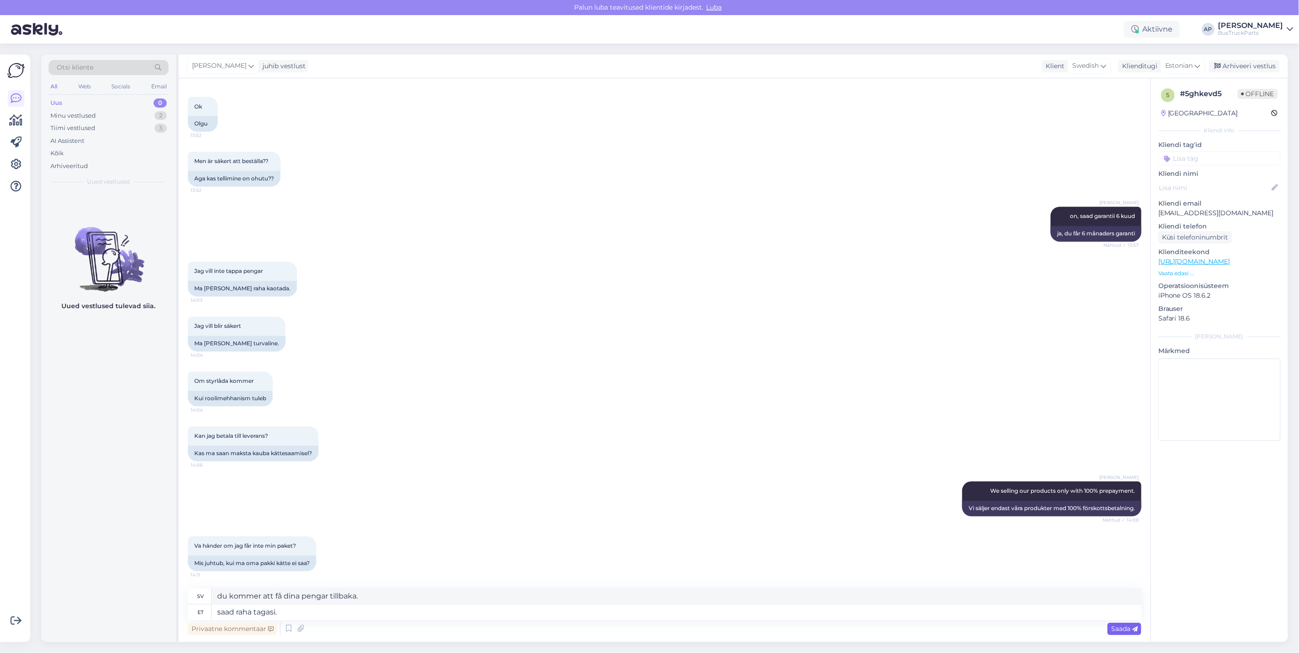
click at [1126, 626] on span "Saada" at bounding box center [1124, 629] width 27 height 8
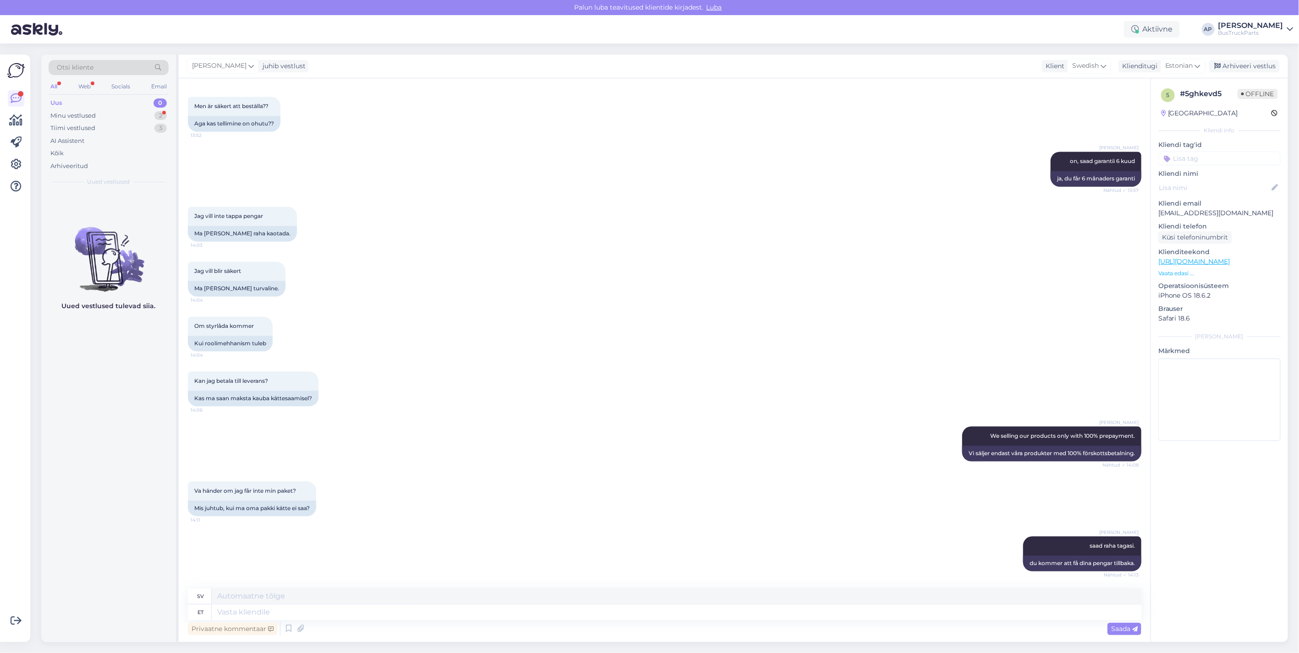
scroll to position [1254, 0]
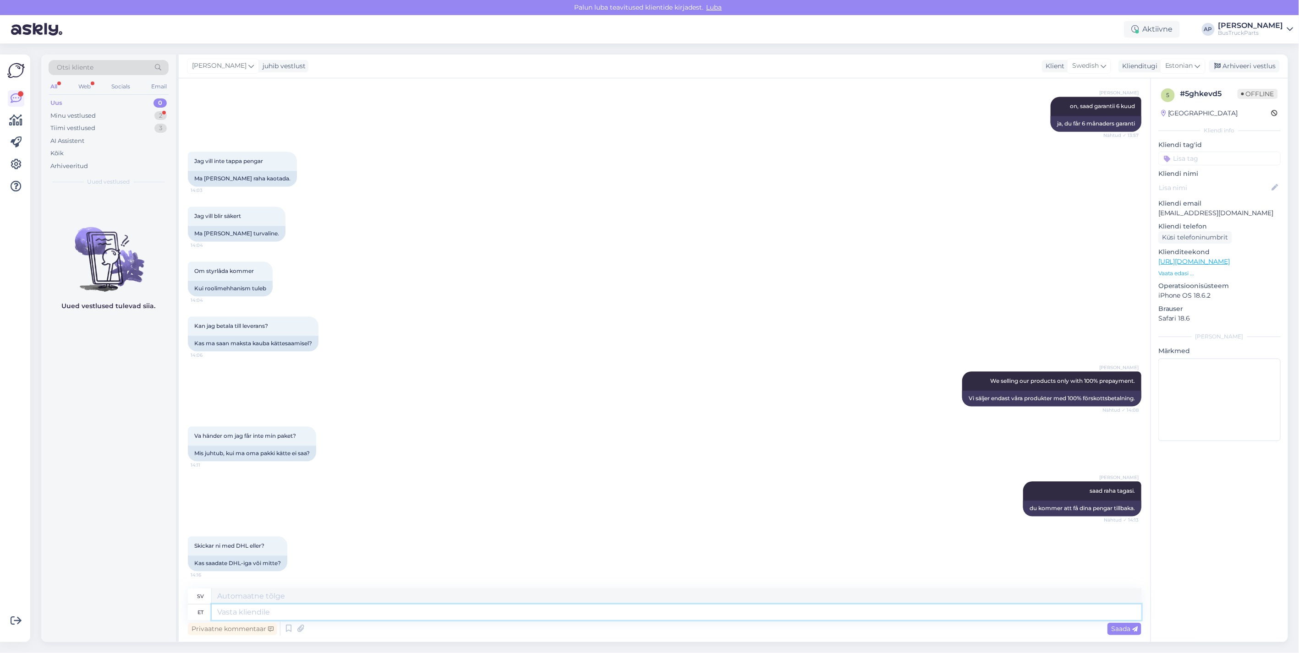
click at [264, 611] on textarea at bounding box center [676, 613] width 929 height 16
type textarea "saab"
type textarea "[PERSON_NAME]"
type textarea "saab DHL i"
type textarea "kan DHL"
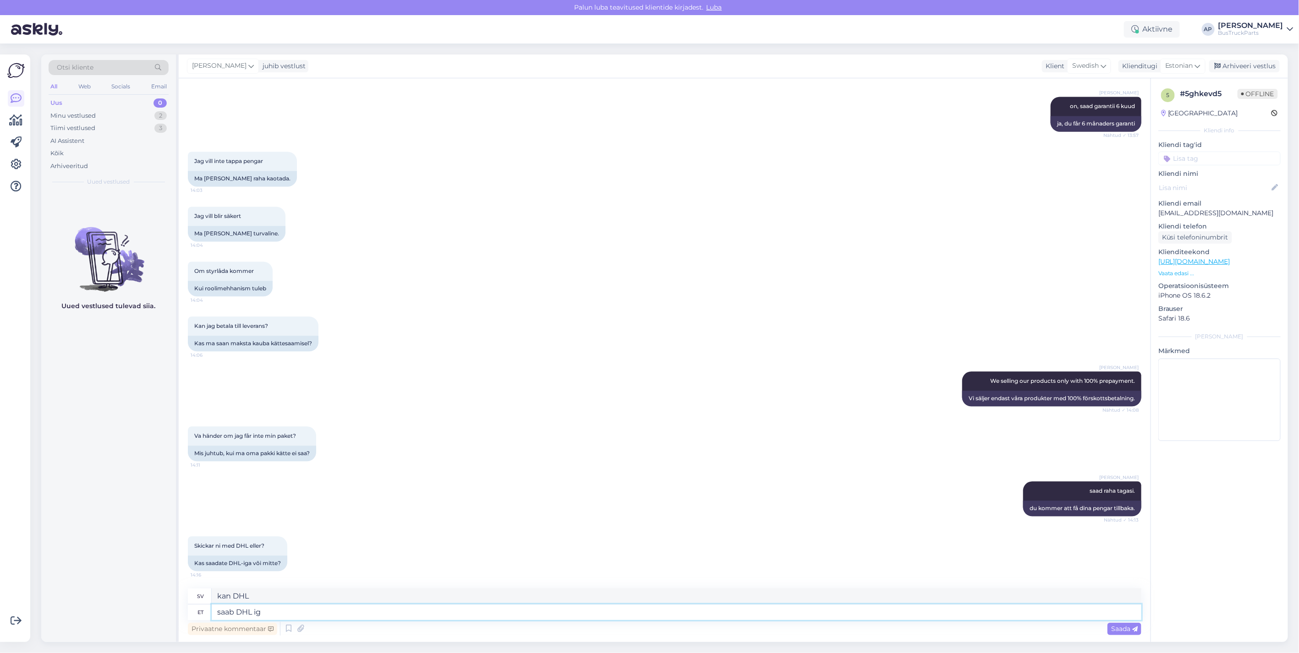
type textarea "saab DHL iga"
type textarea "kan DHL varje"
type textarea "saab DHL iga."
type textarea "kan levereras med DHL."
type textarea "saab DHL iga. selline"
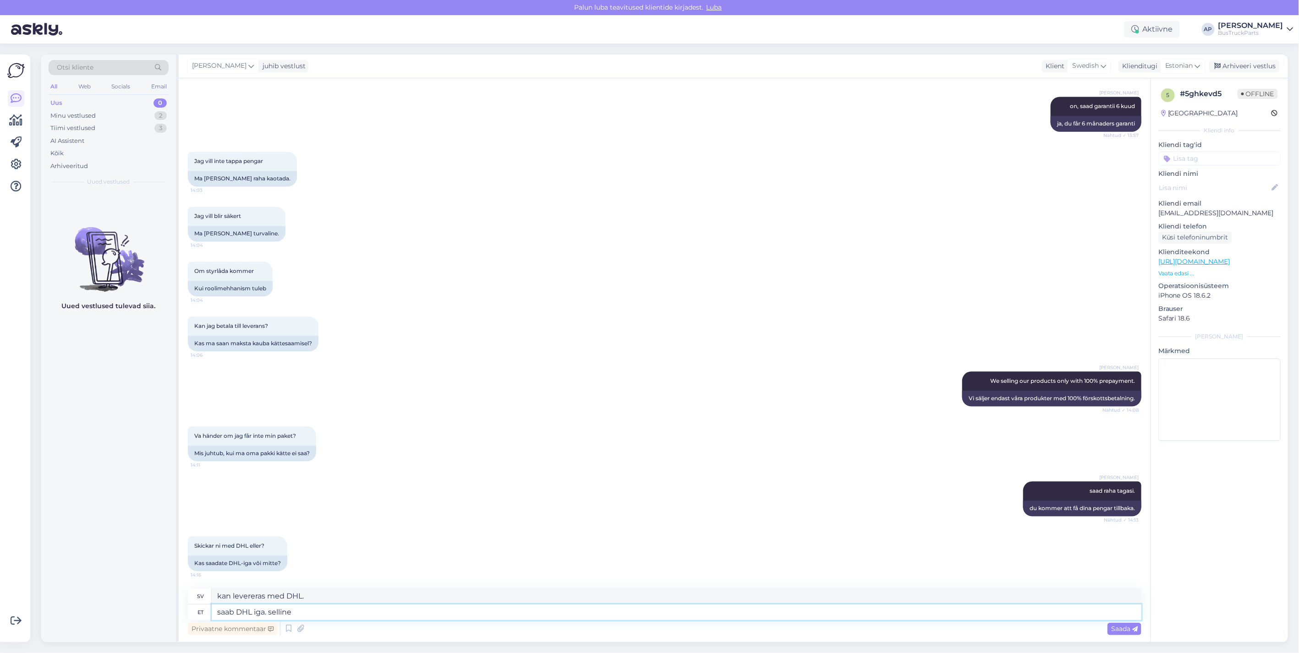
type textarea "kan DHL [PERSON_NAME]"
type textarea "saab DHL iga. selline suur"
type textarea "kan få DHL varje gång. en så stor"
type textarea "saab DHL iga. selline suur asi"
type textarea "kan få DHL varje gång. En så stor grej"
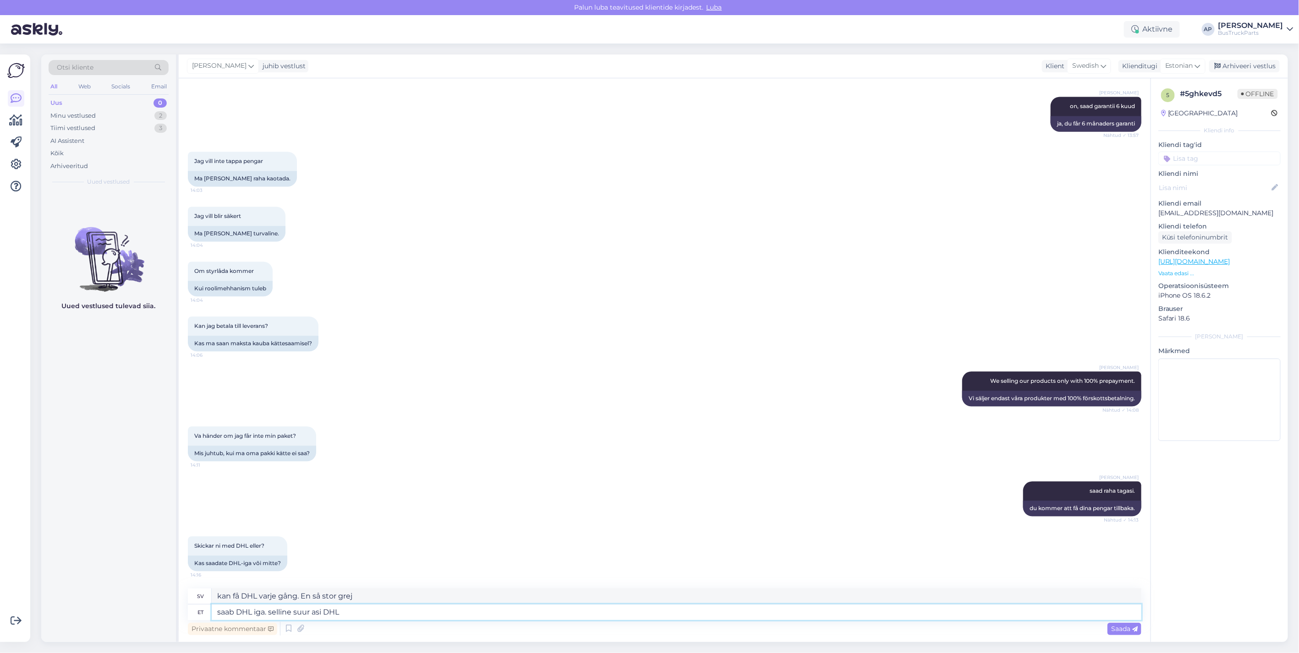
type textarea "saab DHL iga. selline suur asi DHL i"
type textarea "kan få DHL allt. En så stor sak DHL"
type textarea "saab DHL iga. selline suur asi DHL iga"
type textarea "kan få DHL varje. en sådan stor sak DHL varje"
type textarea "saab DHL iga. selline suur asi DHL iga saata"
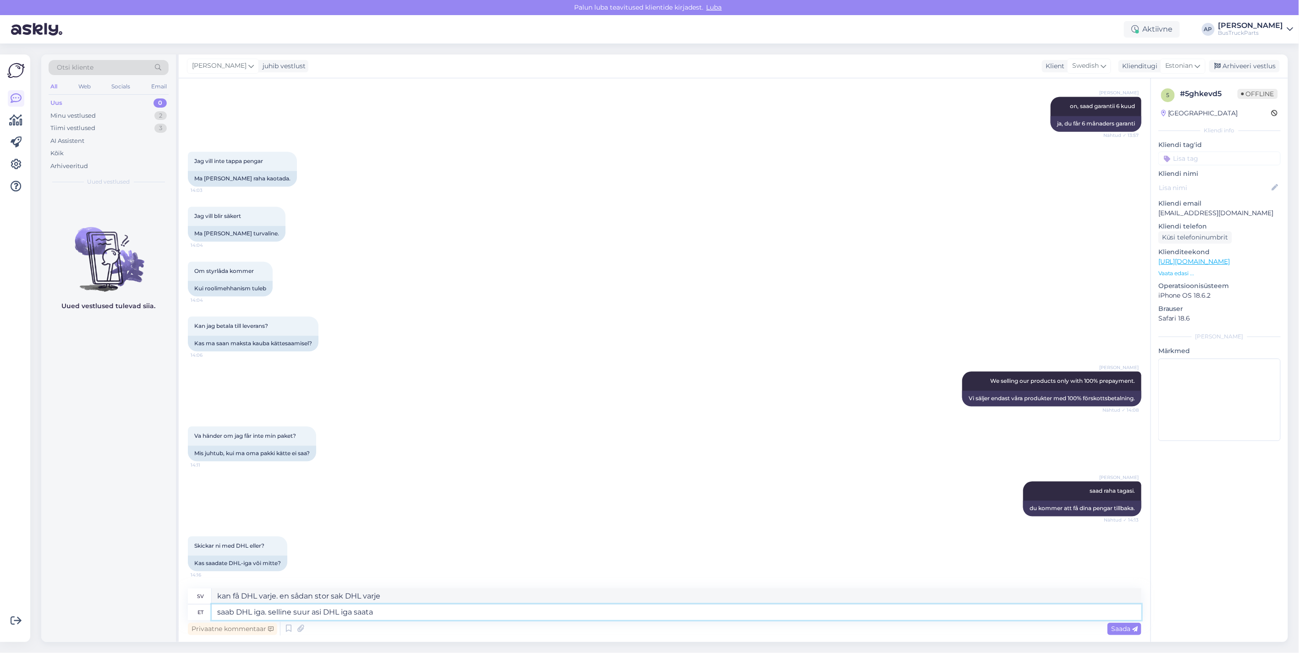
type textarea "kan skicka med DHL varje. en så stor sak med DHL varje"
type textarea "saab DHL iga. selline suur asi DHL iga saata on"
type textarea "kan skickas med DHL varje dag. En så stor sak är att skicka med DHL varje dag"
type textarea "saab DHL iga. selline suur asi DHL iga saata on suhte"
type textarea "Kan DHL alla? En så stor sak? DHL, varje sändning är en relation."
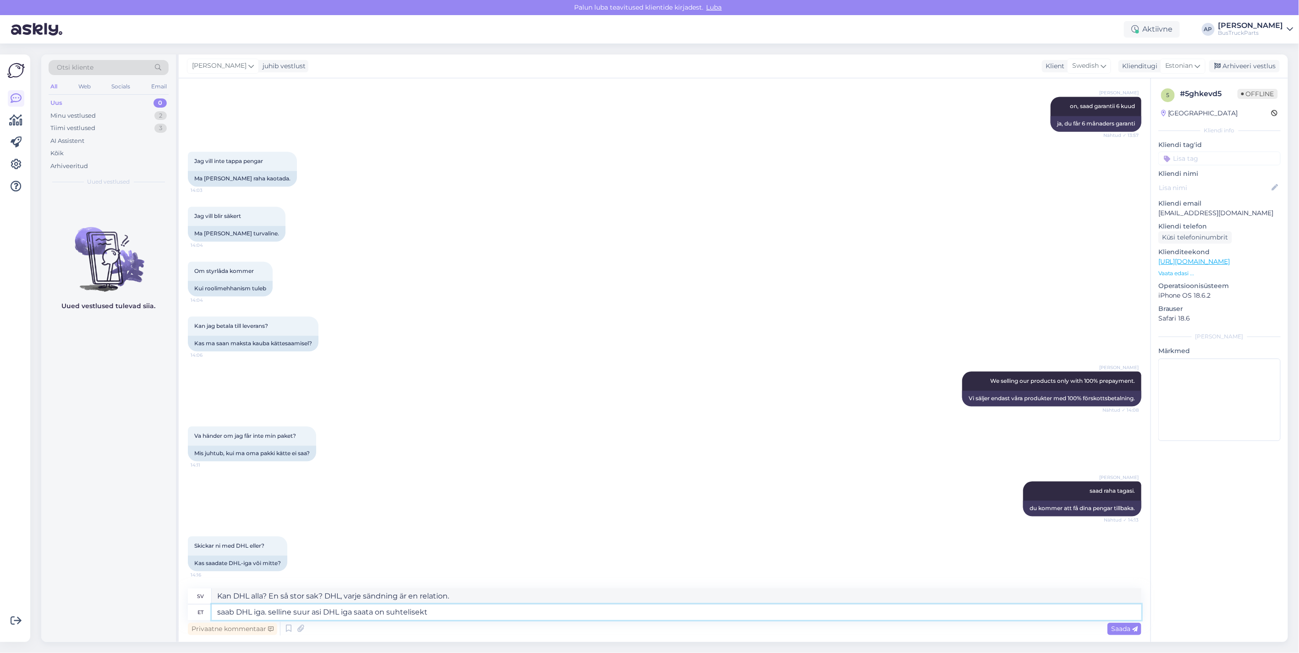
type textarea "saab DHL iga. selline suur asi DHL iga saata on suhtelisekt"
type textarea "kan skickas med DHL varje. en sådan stor sak skickas med DHL varje släkting"
type textarea "saab DHL iga. selline suur asi DHL iga saata on suhtelisekt kallis"
type textarea "kan skickas med DHL. En så stor sak är relativt dyr att skicka med DHL"
type textarea "saab DHL iga. selline suur asi DHL iga saata on suhtelisekt kallis."
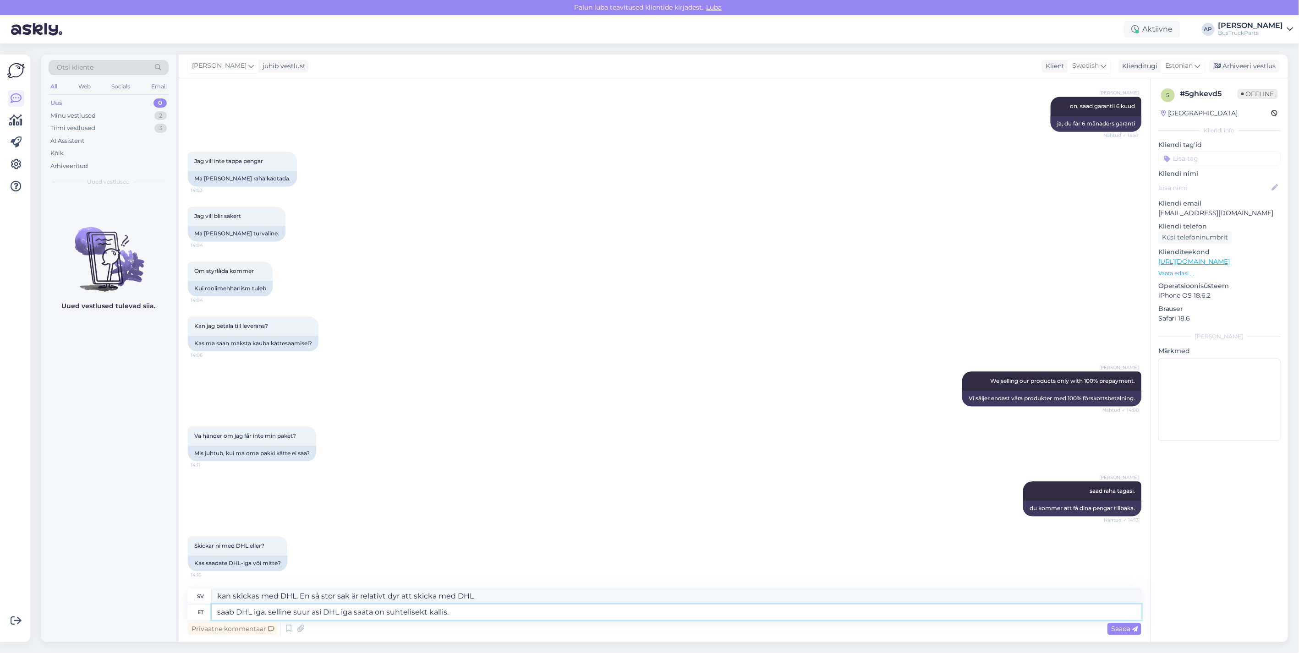
type textarea "kan skickas med DHL. Att skicka en så stor sak med DHL är relativt dyrt."
click at [424, 611] on textarea "saab DHL iga. selline suur asi DHL iga saata on suhtelisekt kallis." at bounding box center [676, 613] width 929 height 16
type textarea "saab DHL iga. selline suur asi DHL iga saata on suhteliselt kallis."
click at [1119, 632] on span "Saada" at bounding box center [1124, 629] width 27 height 8
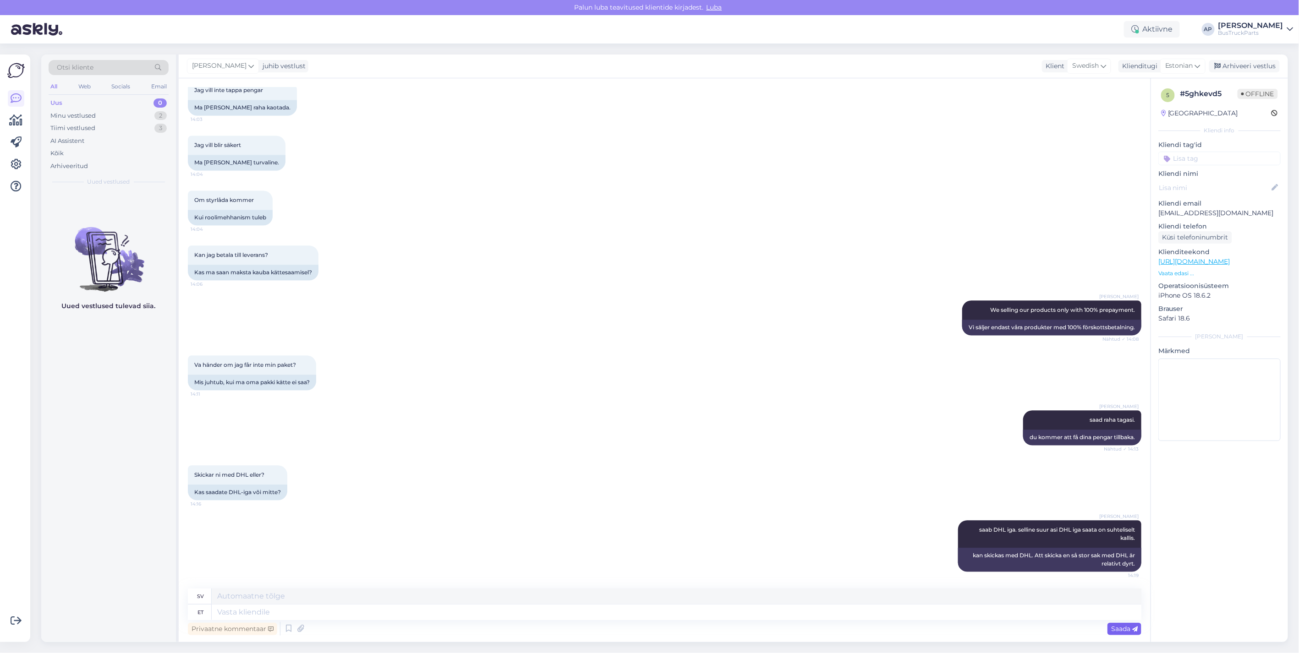
click at [1119, 629] on span "Saada" at bounding box center [1124, 629] width 27 height 8
click at [260, 611] on textarea at bounding box center [676, 613] width 929 height 16
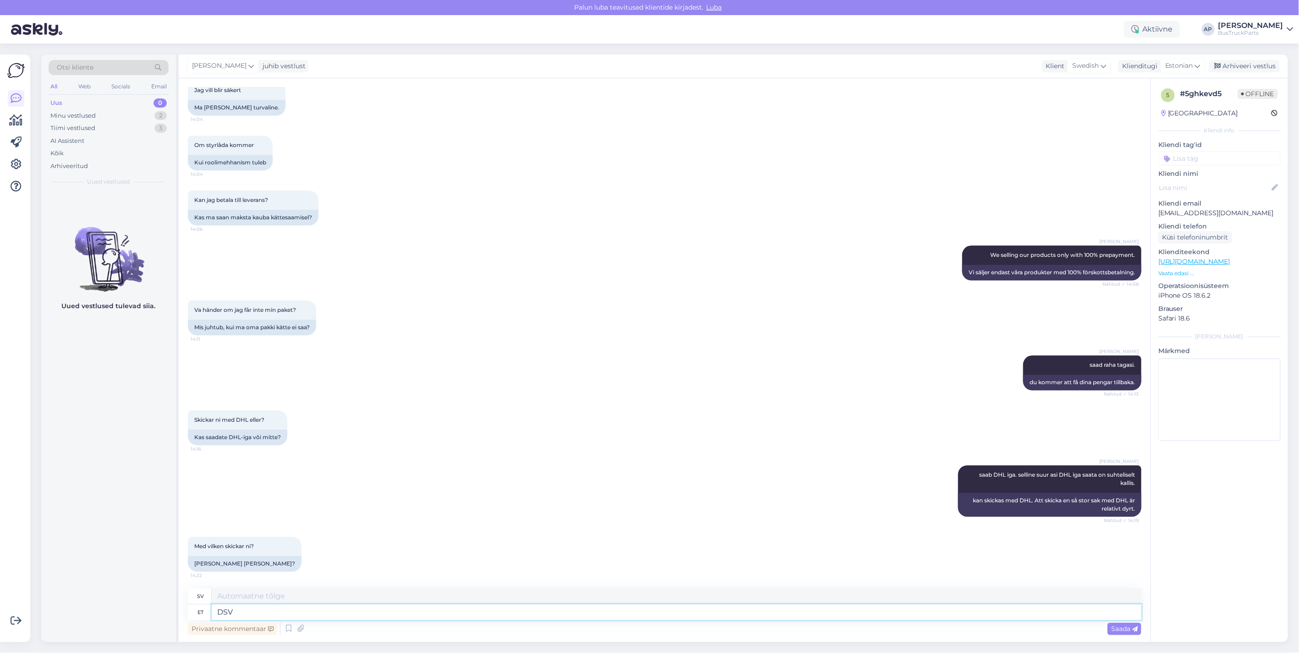
type textarea "DSV"
type textarea "DSV näiteks"
type textarea "DSV till exempel"
type textarea "DSV näiteks teeb"
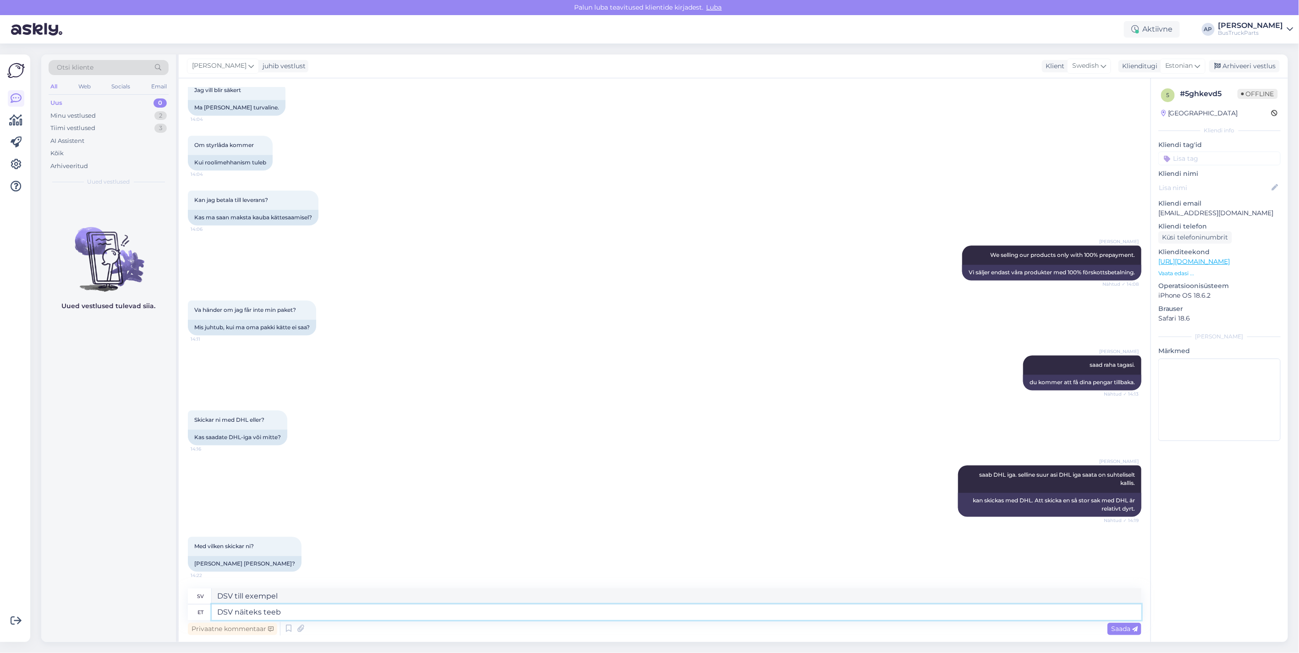
type textarea "DSV gör till exempel"
type textarea "DSV näiteks teeb head"
type textarea "DSV går till exempel bra"
type textarea "DSV näiteks teeb head hinda"
type textarea "DSV erbjuder till exempel ett bra pris"
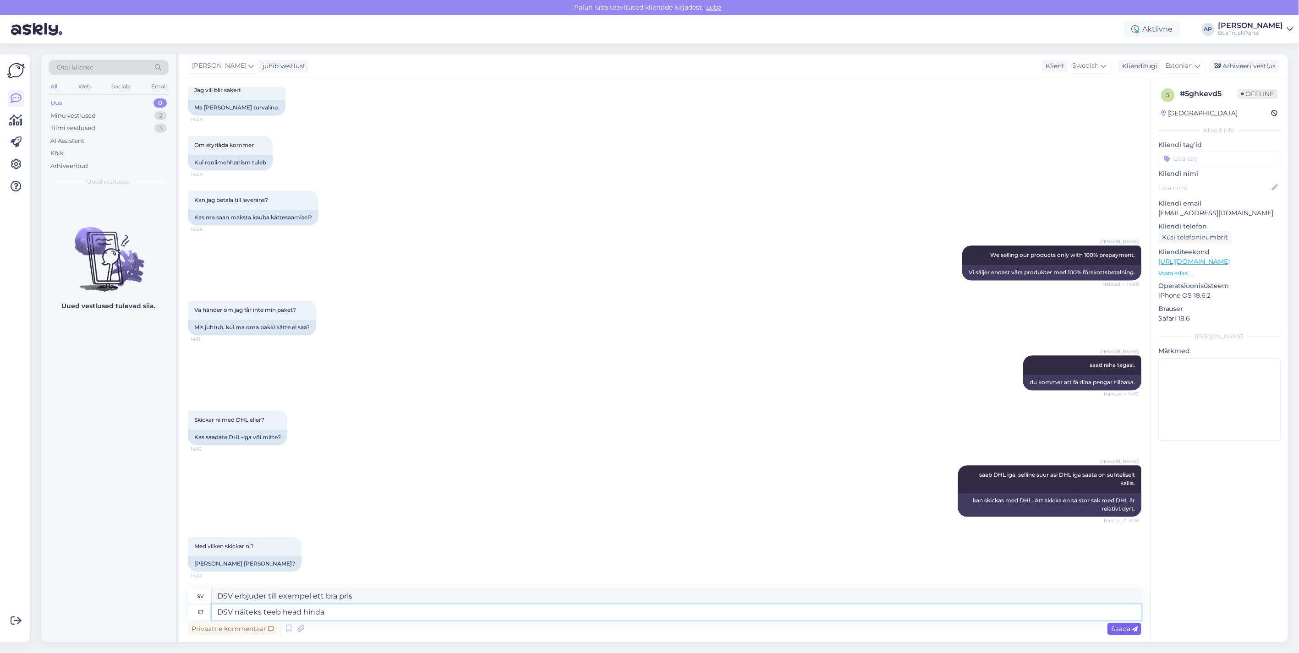
type textarea "DSV näiteks teeb head hinda"
click at [1112, 626] on span "Saada" at bounding box center [1124, 629] width 27 height 8
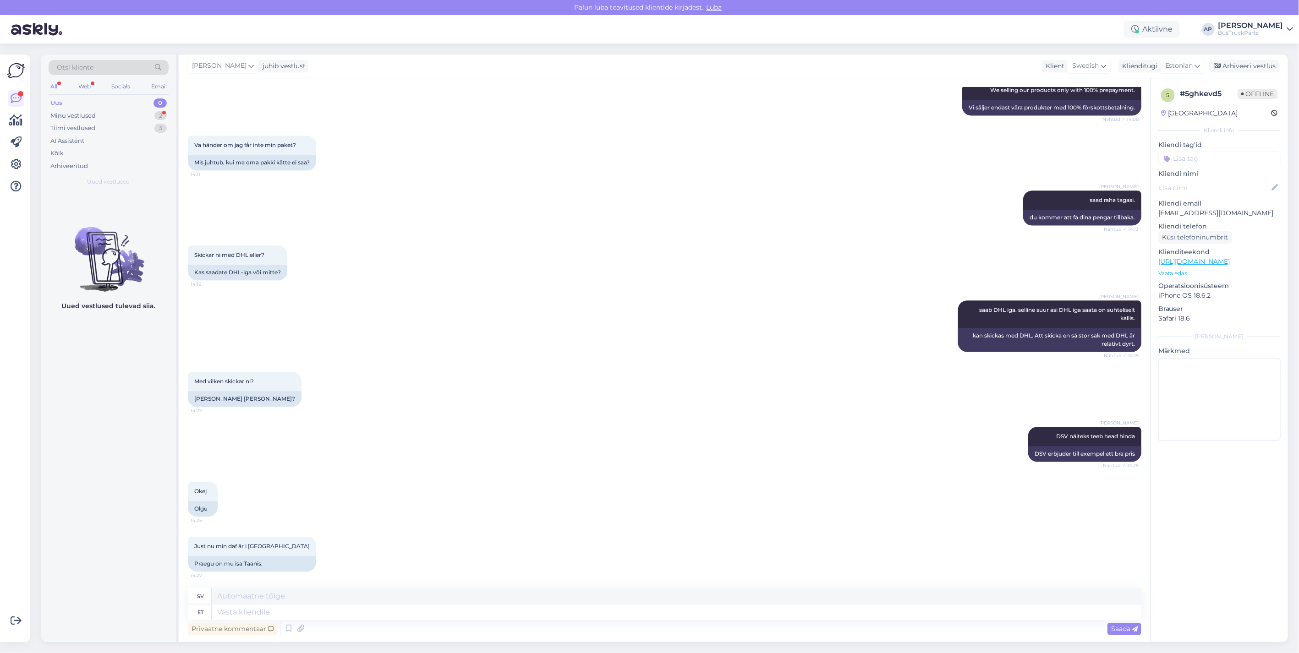
scroll to position [1600, 0]
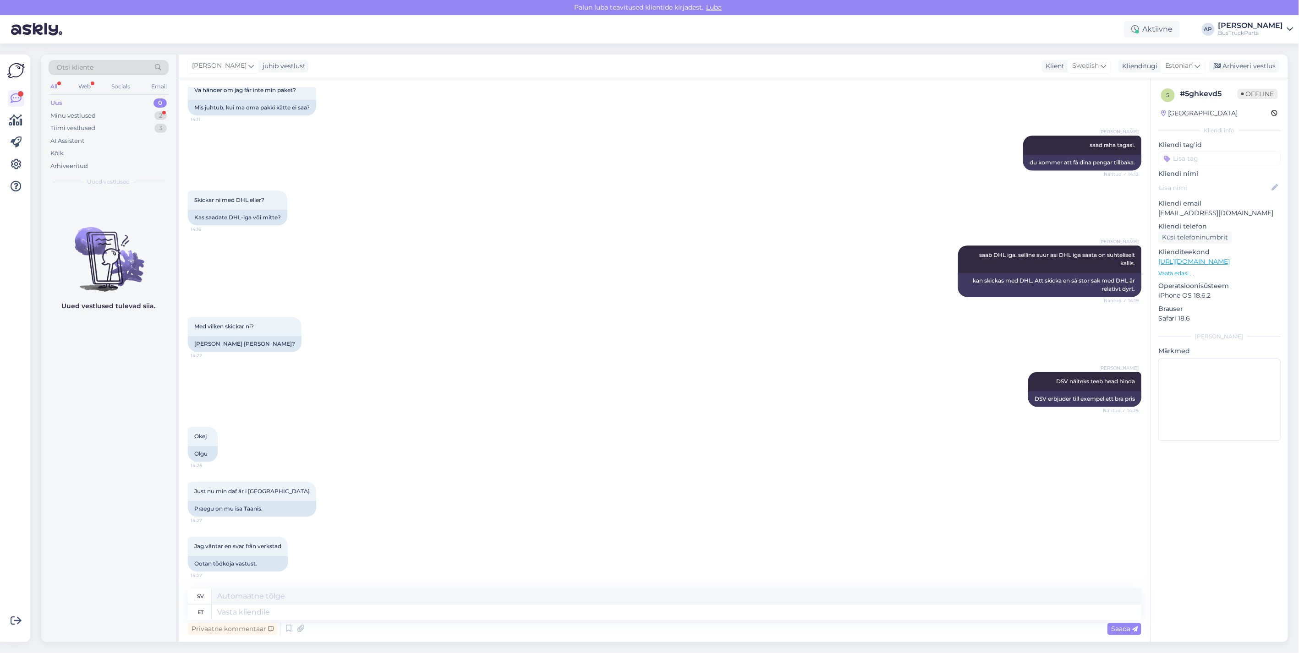
click at [559, 307] on div "Med vilken skickar ni? 14:22 [PERSON_NAME] [PERSON_NAME]?" at bounding box center [664, 334] width 953 height 55
click at [231, 614] on textarea at bounding box center [676, 613] width 929 height 16
type textarea "ok"
type textarea "okej"
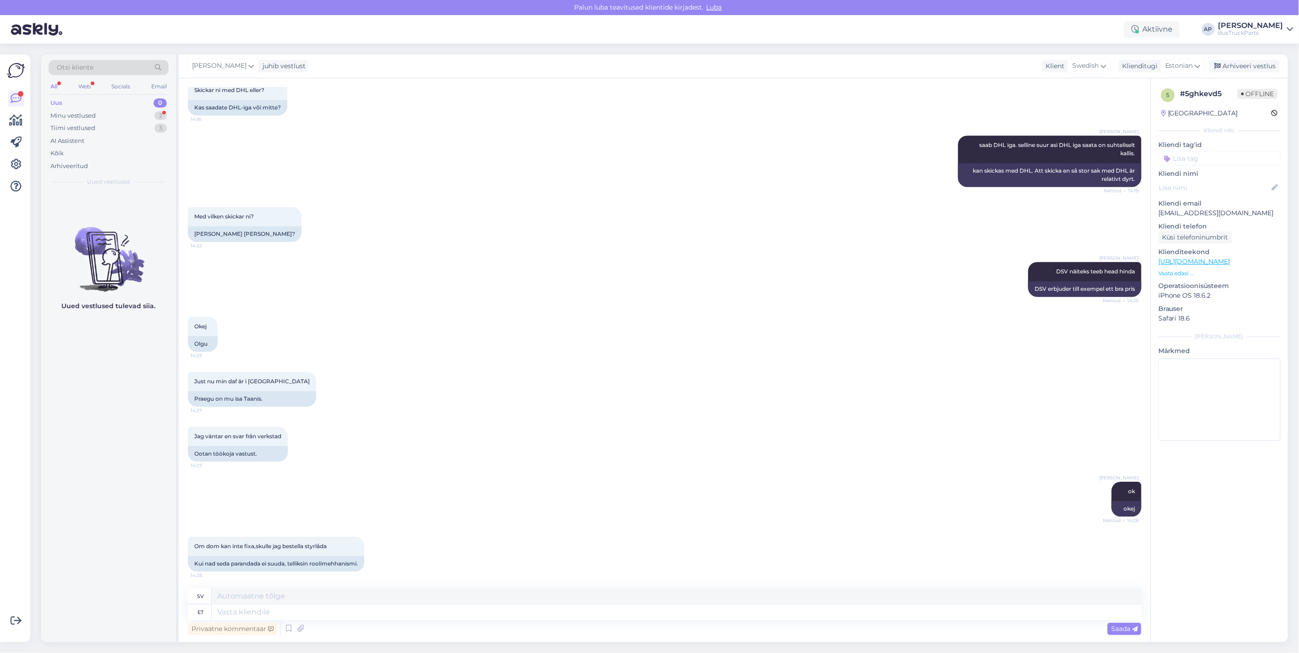
scroll to position [1765, 0]
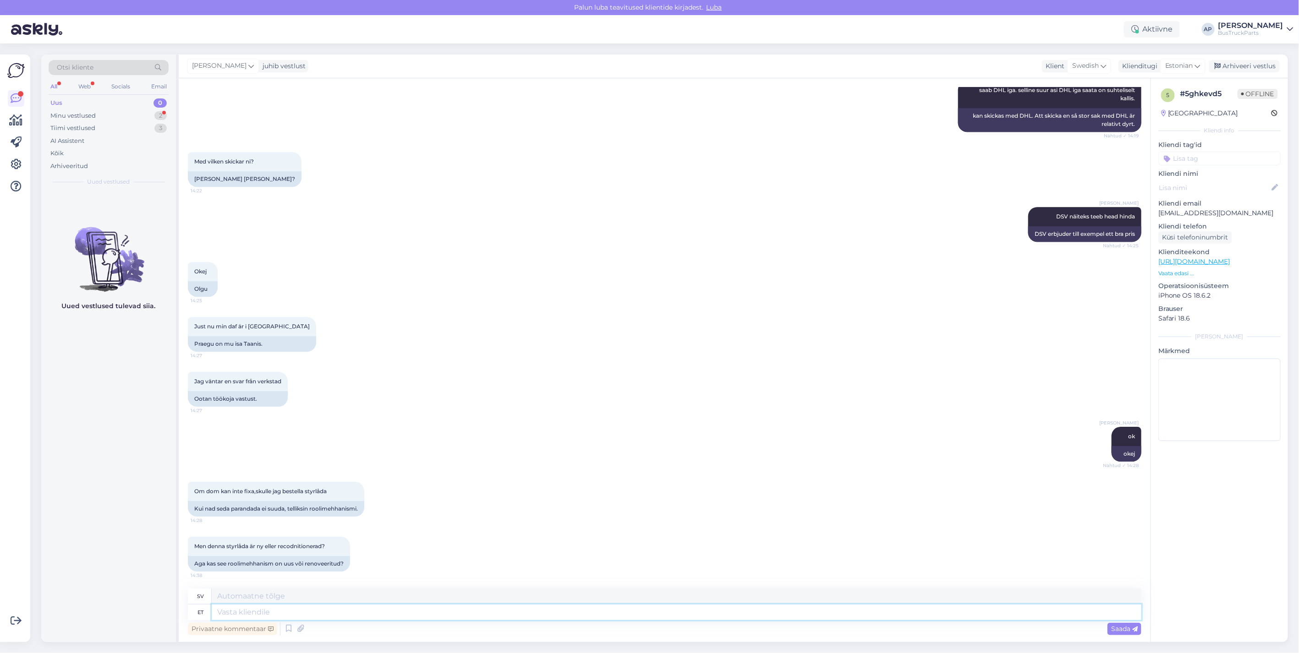
click at [251, 615] on textarea at bounding box center [676, 613] width 929 height 16
type textarea "ei."
type textarea "inga."
type textarea "ei. meir"
type textarea "nej. vi"
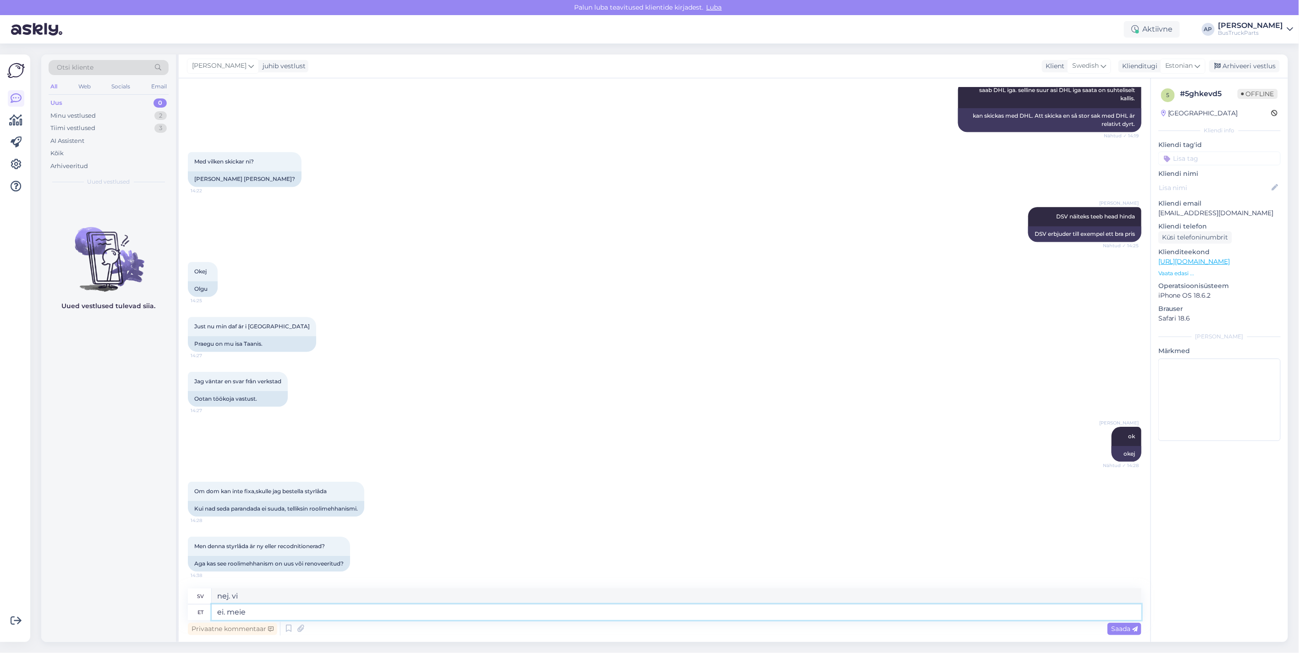
type textarea "ei. meie"
type textarea "nej. vi"
type textarea "ei. meie müüme"
type textarea "nej, vi säljer"
type textarea "ei. meie müüme kasutatud"
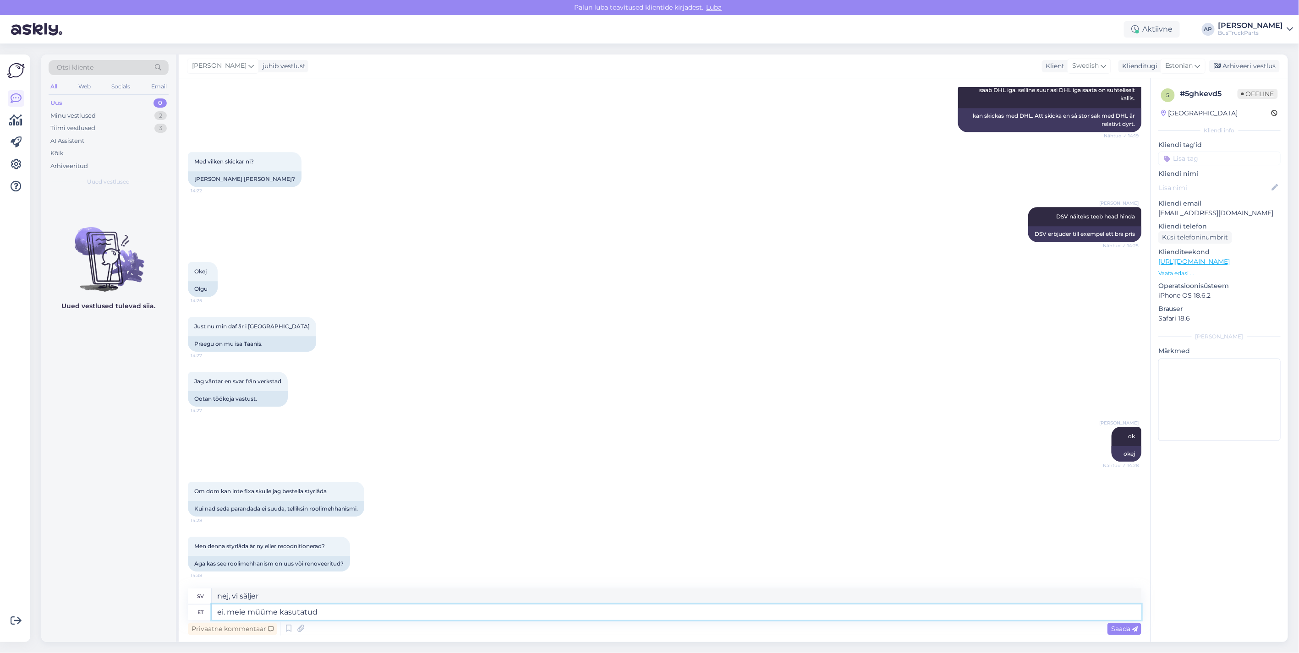
type textarea "nej, vi säljer begagnat"
type textarea "ei. meie müüme kasutatud osasi"
type textarea "nej, vi säljer begagnade delar"
type textarea "ei. meie müüme kasutatud osasi."
type textarea "Nej. Vi säljer begagnade delar."
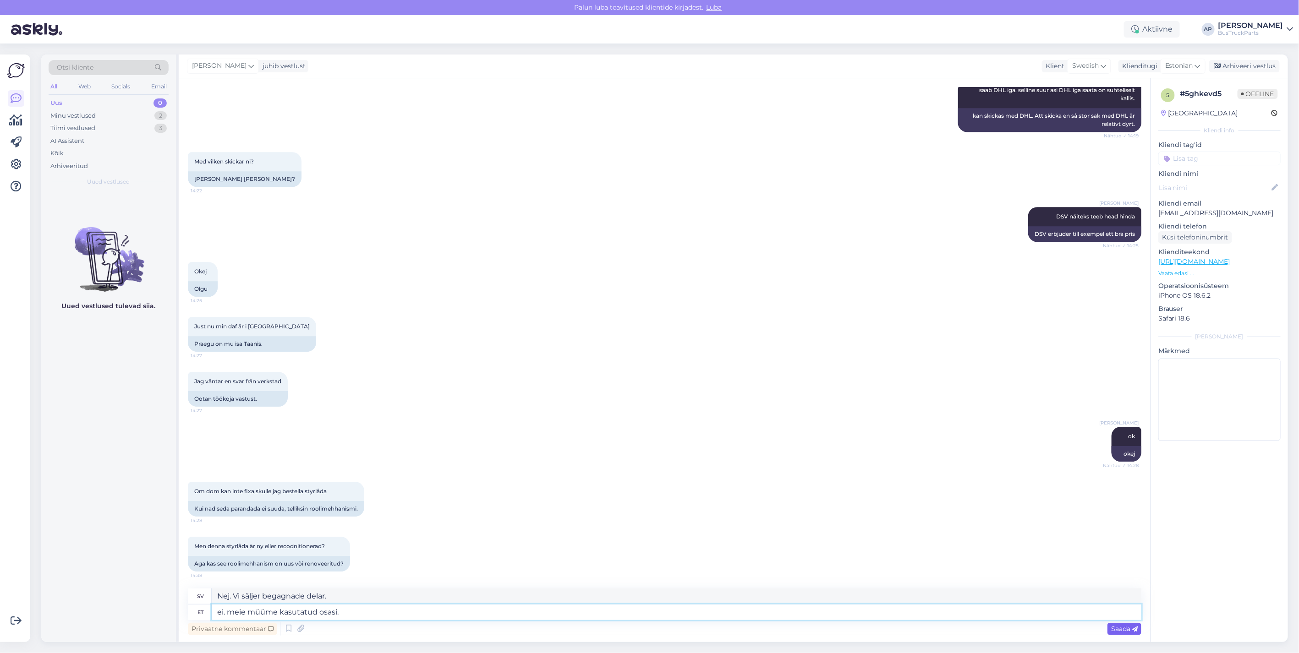
type textarea "ei. meie müüme kasutatud osasi."
click at [1116, 629] on span "Saada" at bounding box center [1124, 629] width 27 height 8
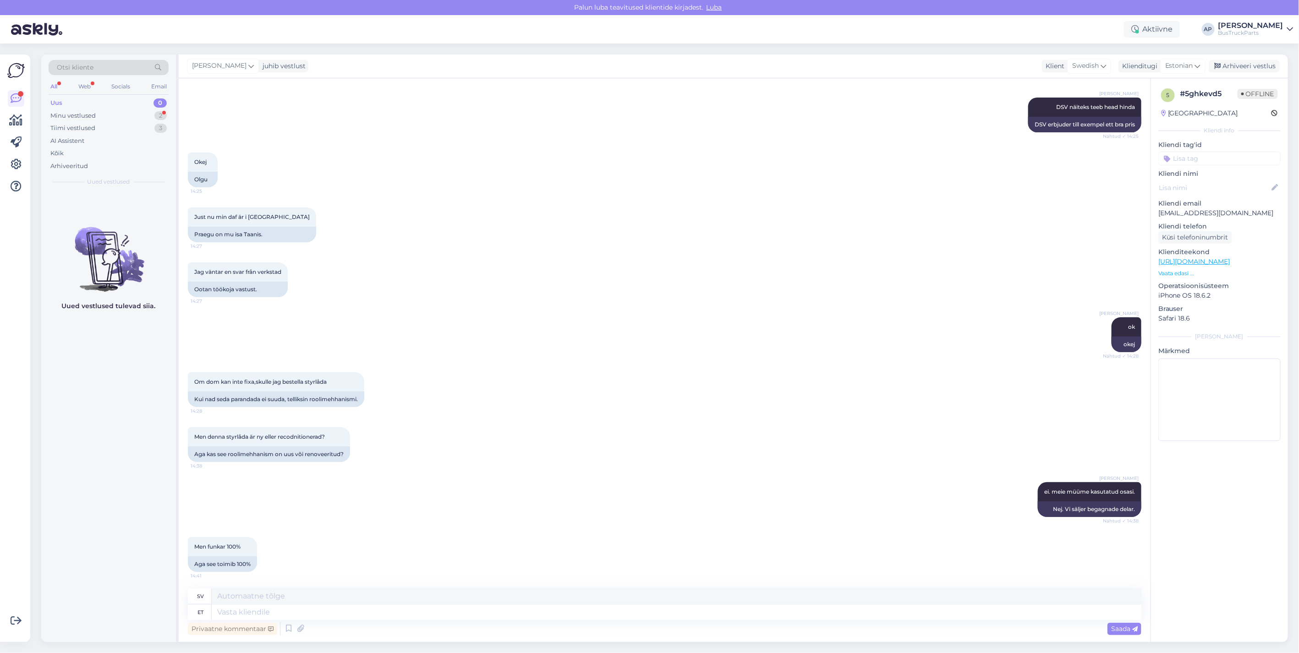
scroll to position [1929, 0]
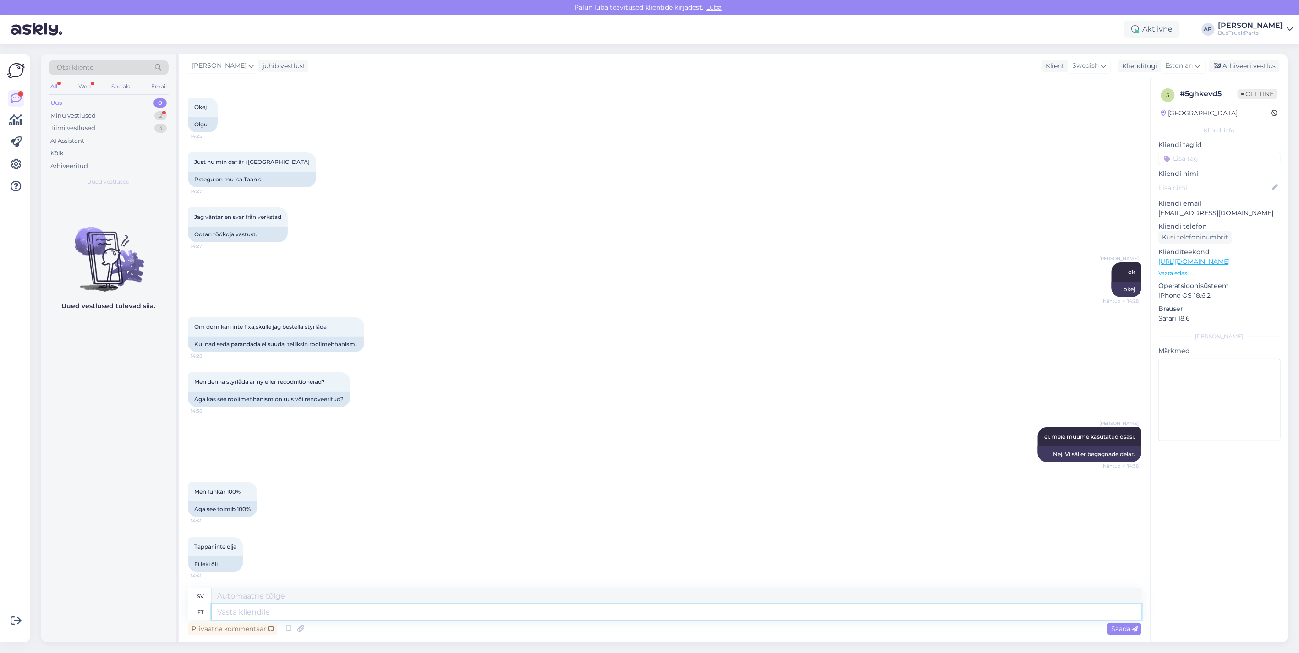
click at [239, 612] on textarea at bounding box center [676, 613] width 929 height 16
type textarea "j"
type textarea "ja"
type textarea "och"
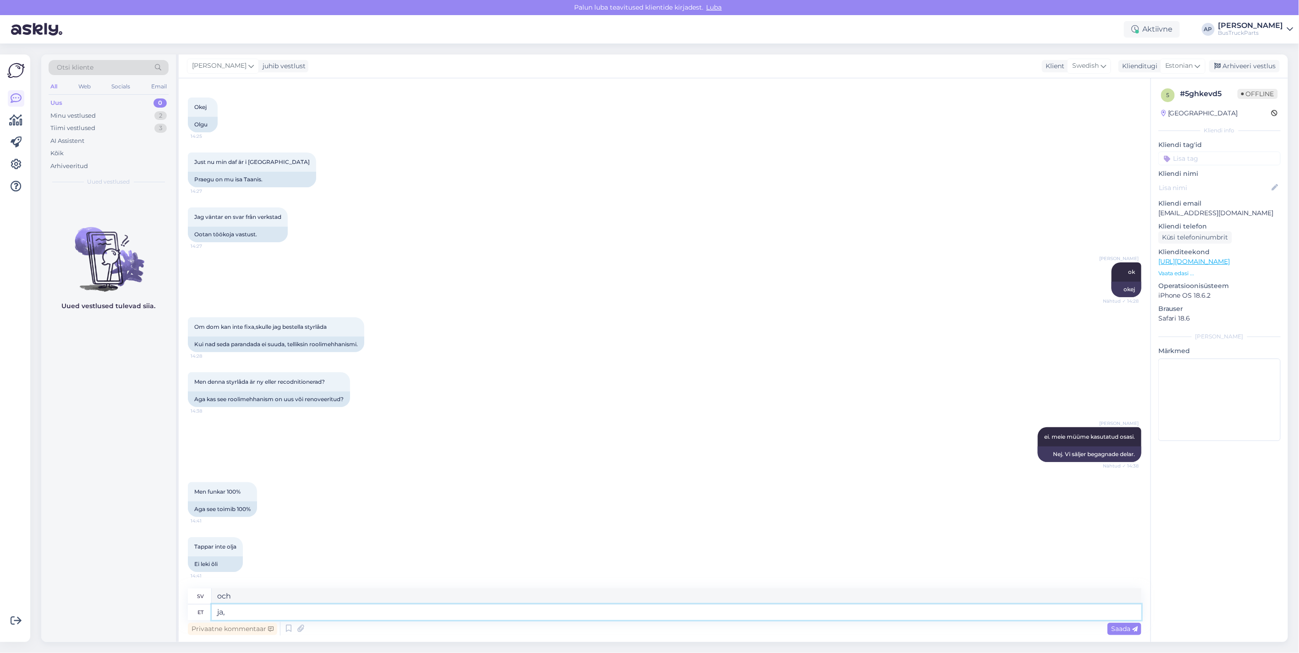
type textarea "ja,"
type textarea "och,"
type textarea "ja, toimib."
type textarea "ja, det fungerar"
type textarea "ja, toimib."
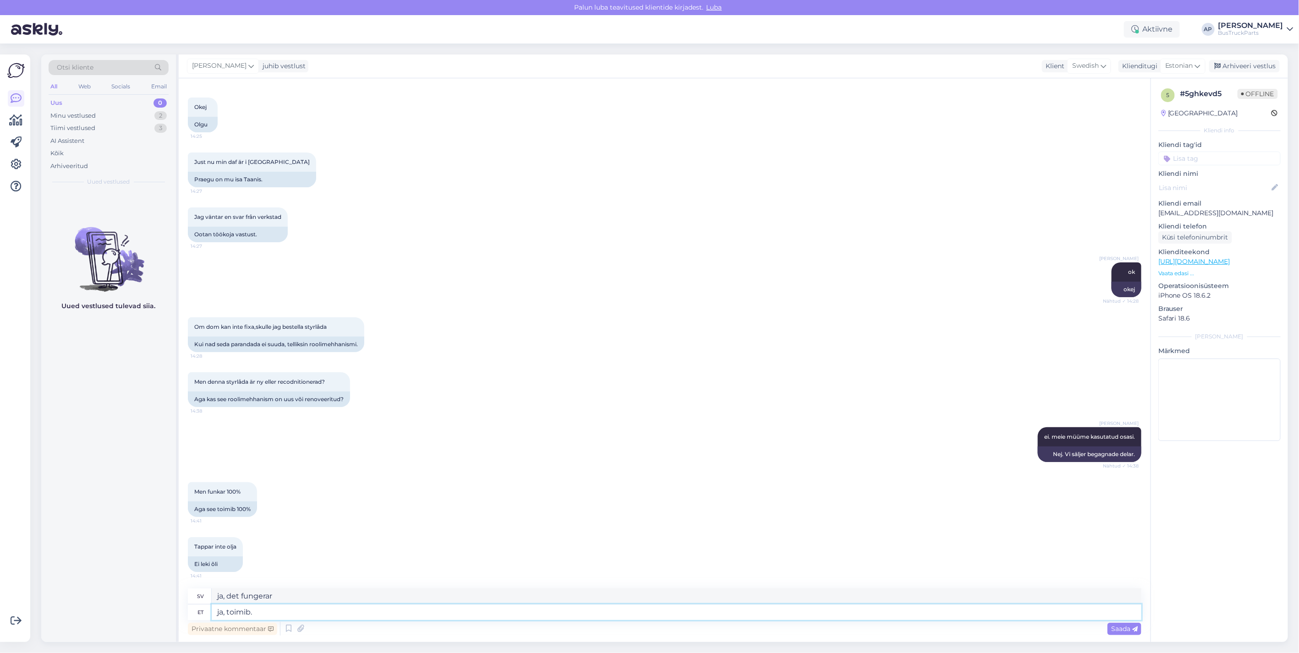
type textarea "ja, det fungerar."
type textarea "ja, toimib. õli"
type textarea "ja, det fungerar. olja"
type textarea "ja, toimib. õli ei l"
type textarea "ja, det fungerar. olja gör det inte."
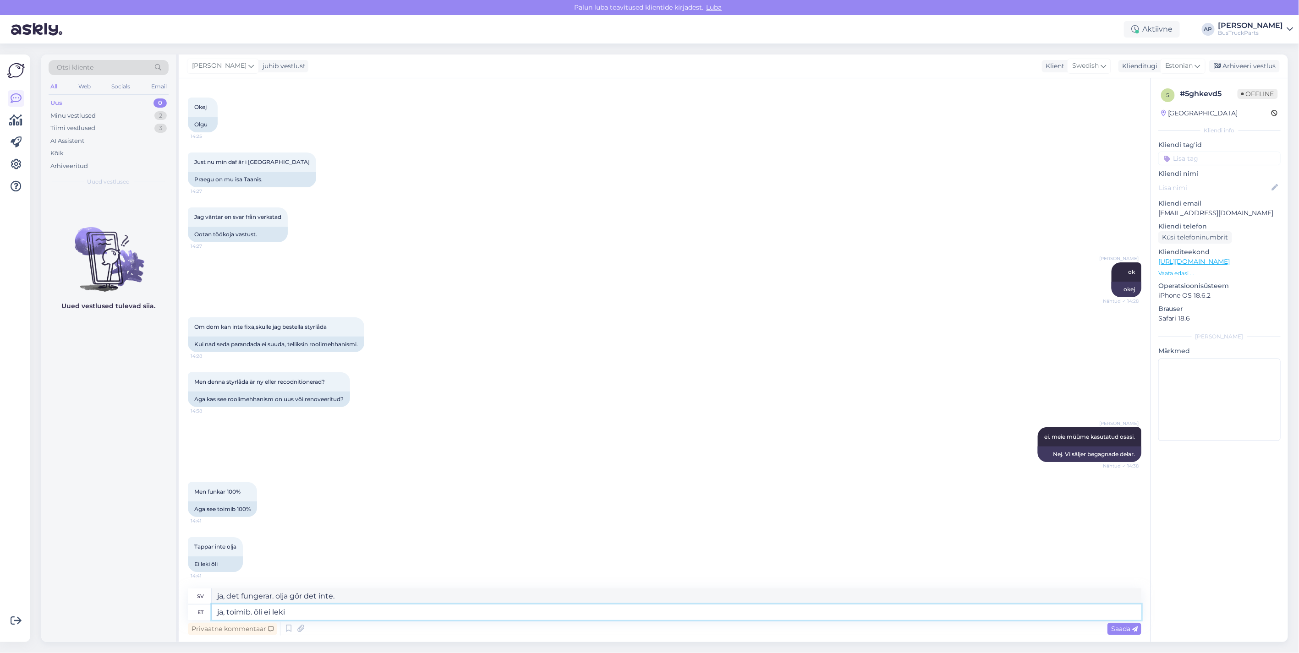
type textarea "ja, toimib. õli ei leki."
type textarea "Ja, det fungerar. [PERSON_NAME] inte."
type textarea "ja, toimib. õli ei leki."
click at [1132, 628] on icon at bounding box center [1134, 629] width 5 height 5
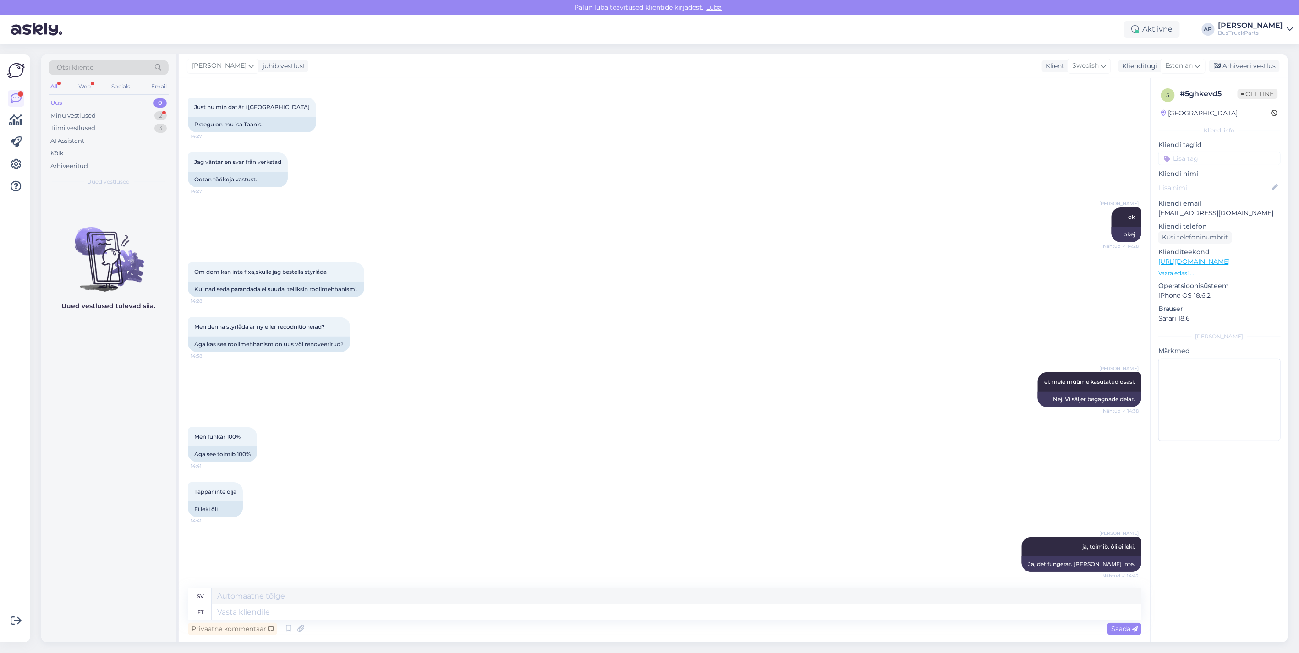
scroll to position [2039, 0]
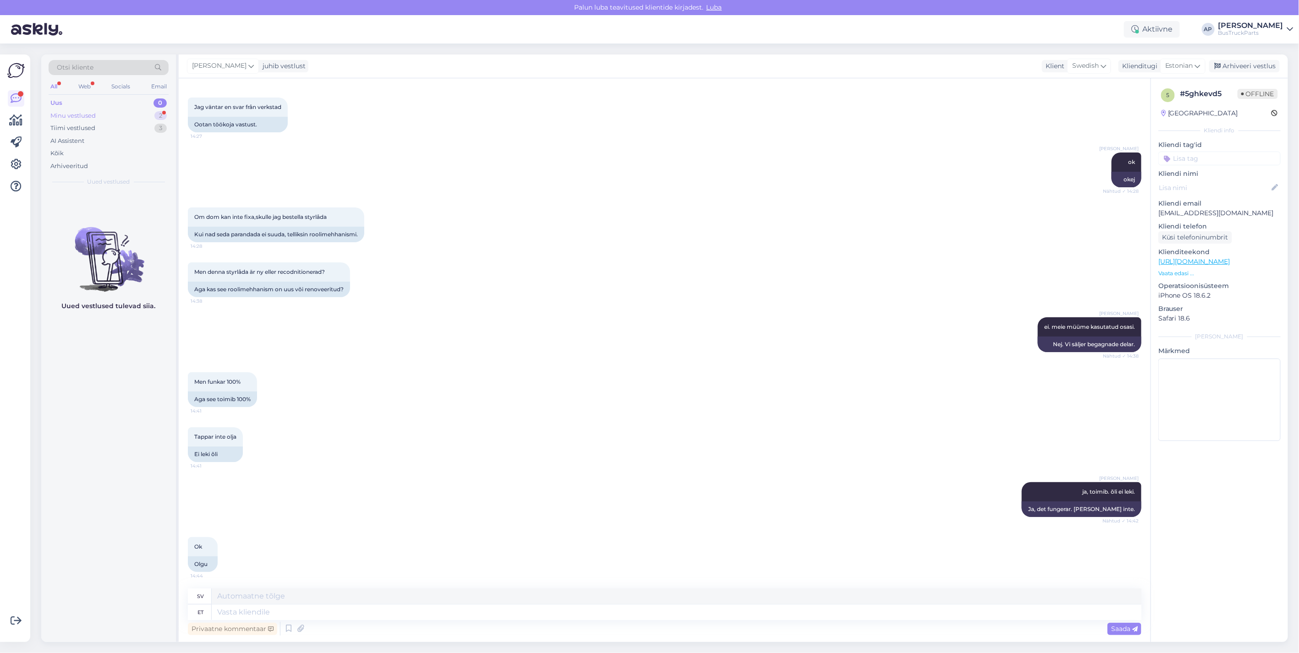
click at [86, 115] on div "Minu vestlused" at bounding box center [72, 115] width 45 height 9
click at [114, 198] on span "[EMAIL_ADDRESS][DOMAIN_NAME]" at bounding box center [113, 202] width 95 height 8
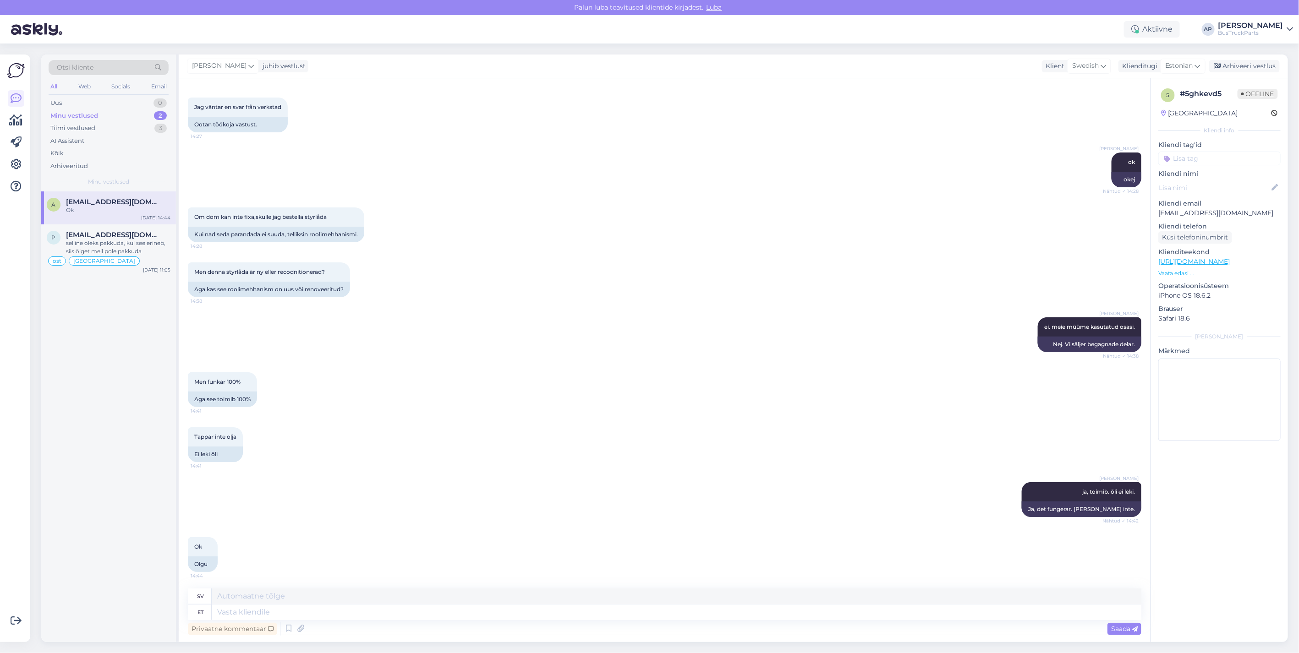
click at [614, 164] on div "[PERSON_NAME] ok Nähtud ✓ 14:28 okej" at bounding box center [664, 169] width 953 height 55
